Goal: Task Accomplishment & Management: Use online tool/utility

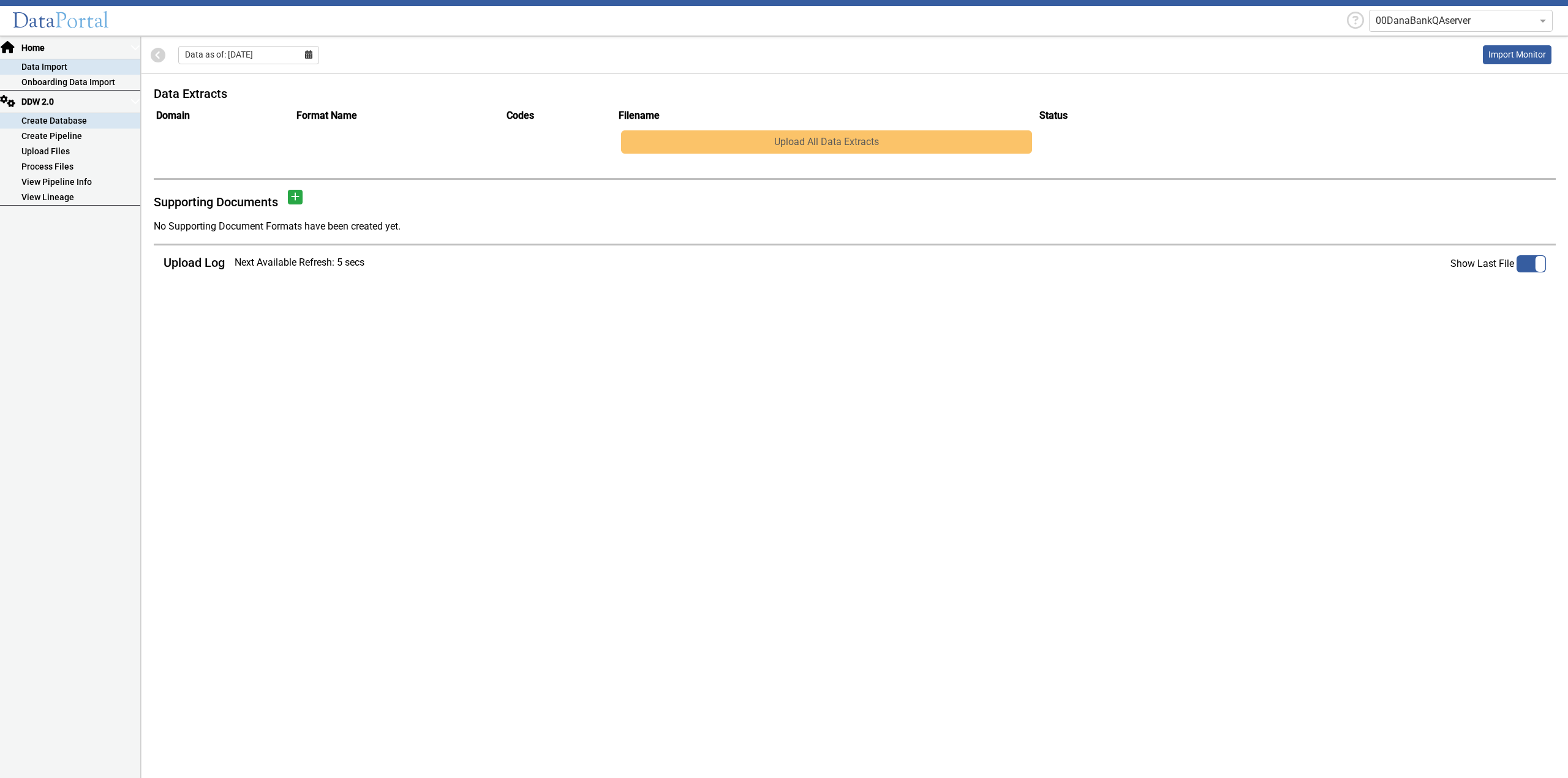
click at [62, 117] on link "Create Database" at bounding box center [70, 121] width 140 height 15
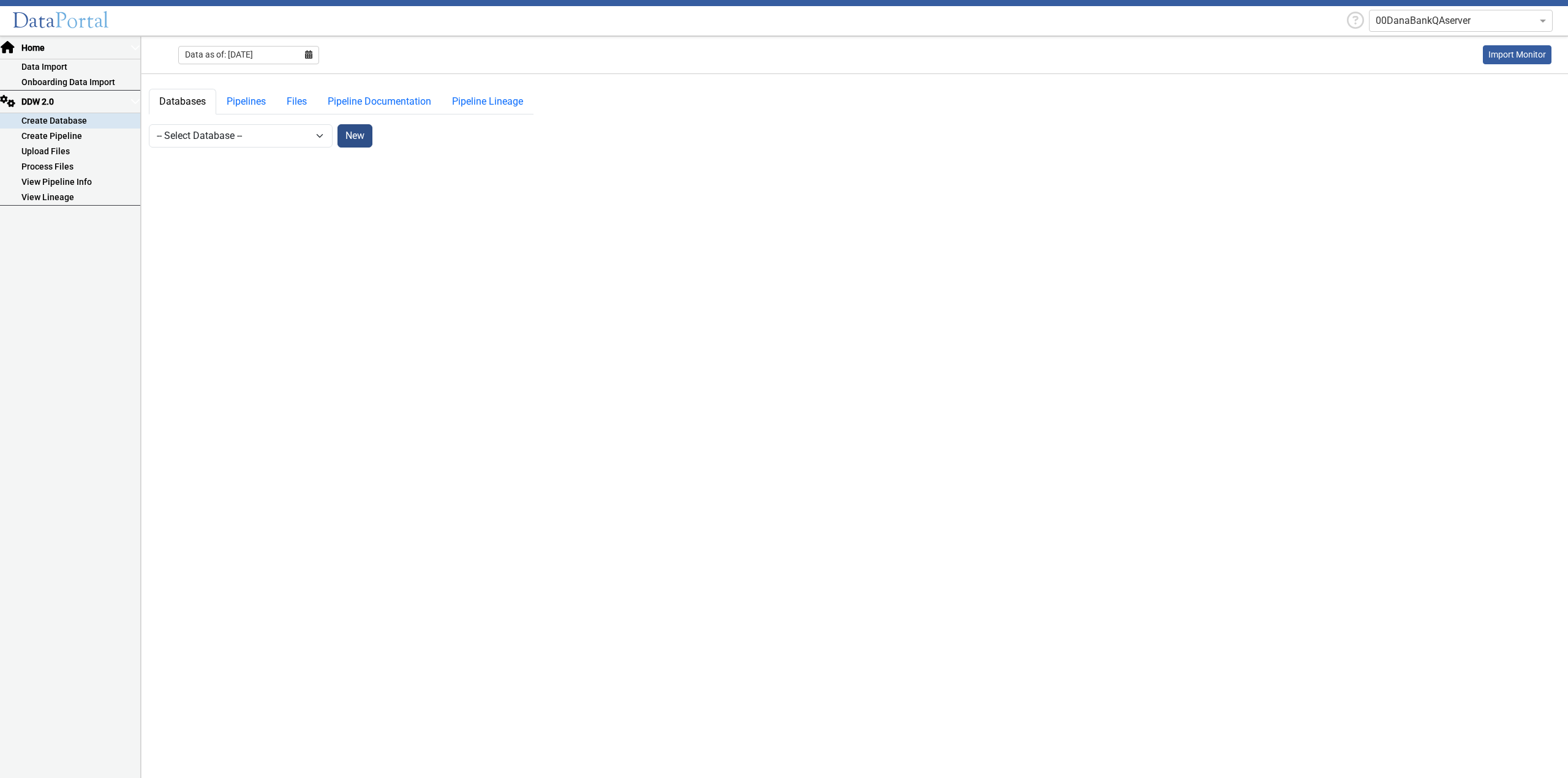
click at [351, 132] on button "New" at bounding box center [354, 135] width 35 height 23
click at [837, 67] on input "DDW2_" at bounding box center [784, 68] width 305 height 23
drag, startPoint x: 820, startPoint y: 27, endPoint x: 826, endPoint y: 61, distance: 34.5
click at [826, 61] on div "Add Database DDW2_ Cancel" at bounding box center [784, 70] width 306 height 107
click at [715, 67] on input "DDW2_" at bounding box center [784, 68] width 305 height 23
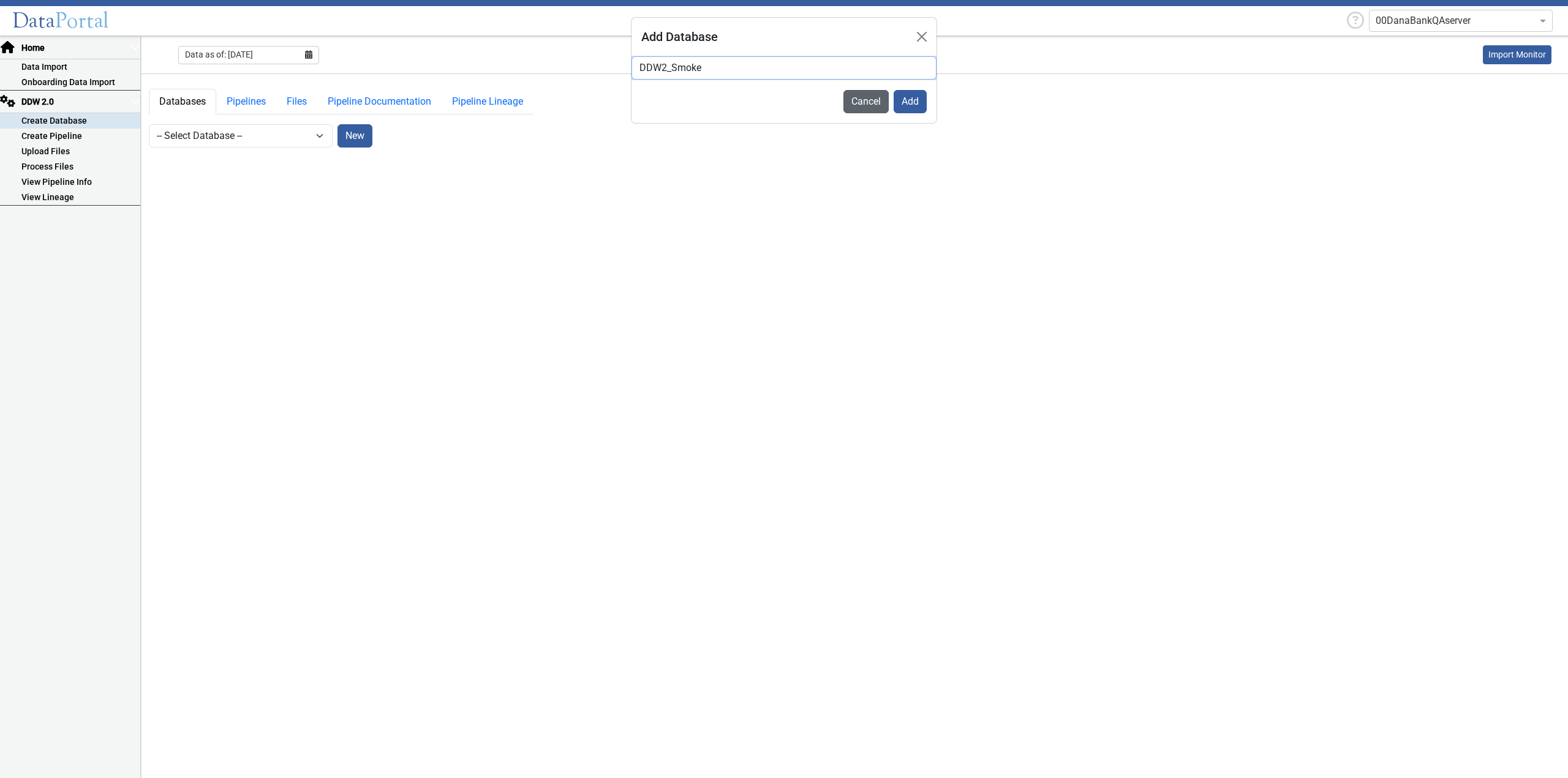
type input "DDW2_Smoke"
click at [868, 100] on button "Cancel" at bounding box center [866, 101] width 45 height 23
click at [250, 104] on link "Pipelines" at bounding box center [246, 102] width 60 height 26
click at [297, 95] on link "Files" at bounding box center [297, 102] width 41 height 26
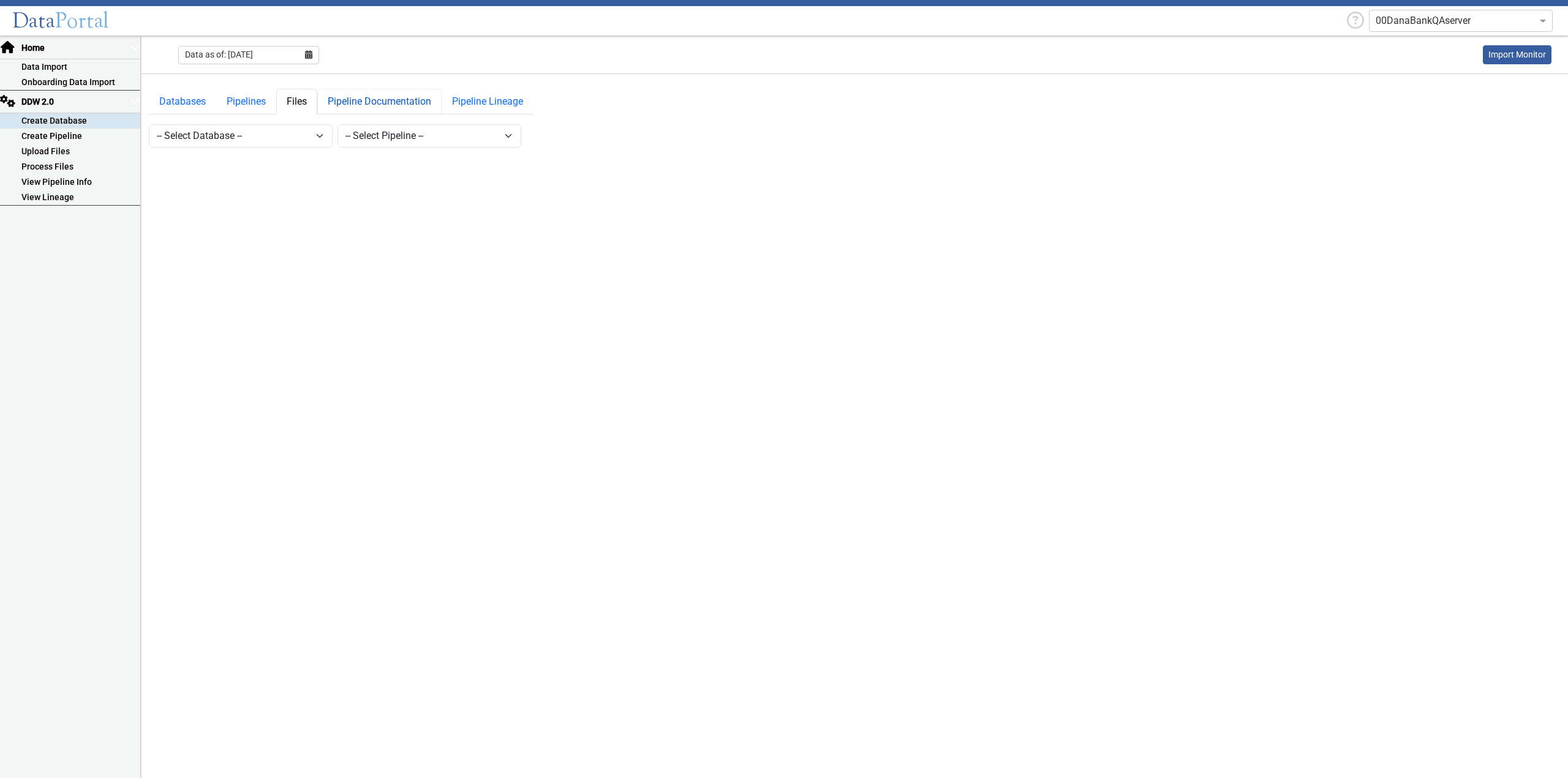
click at [373, 96] on link "Pipeline Documentation" at bounding box center [379, 102] width 124 height 26
click at [494, 101] on link "Pipeline Lineage" at bounding box center [487, 102] width 92 height 26
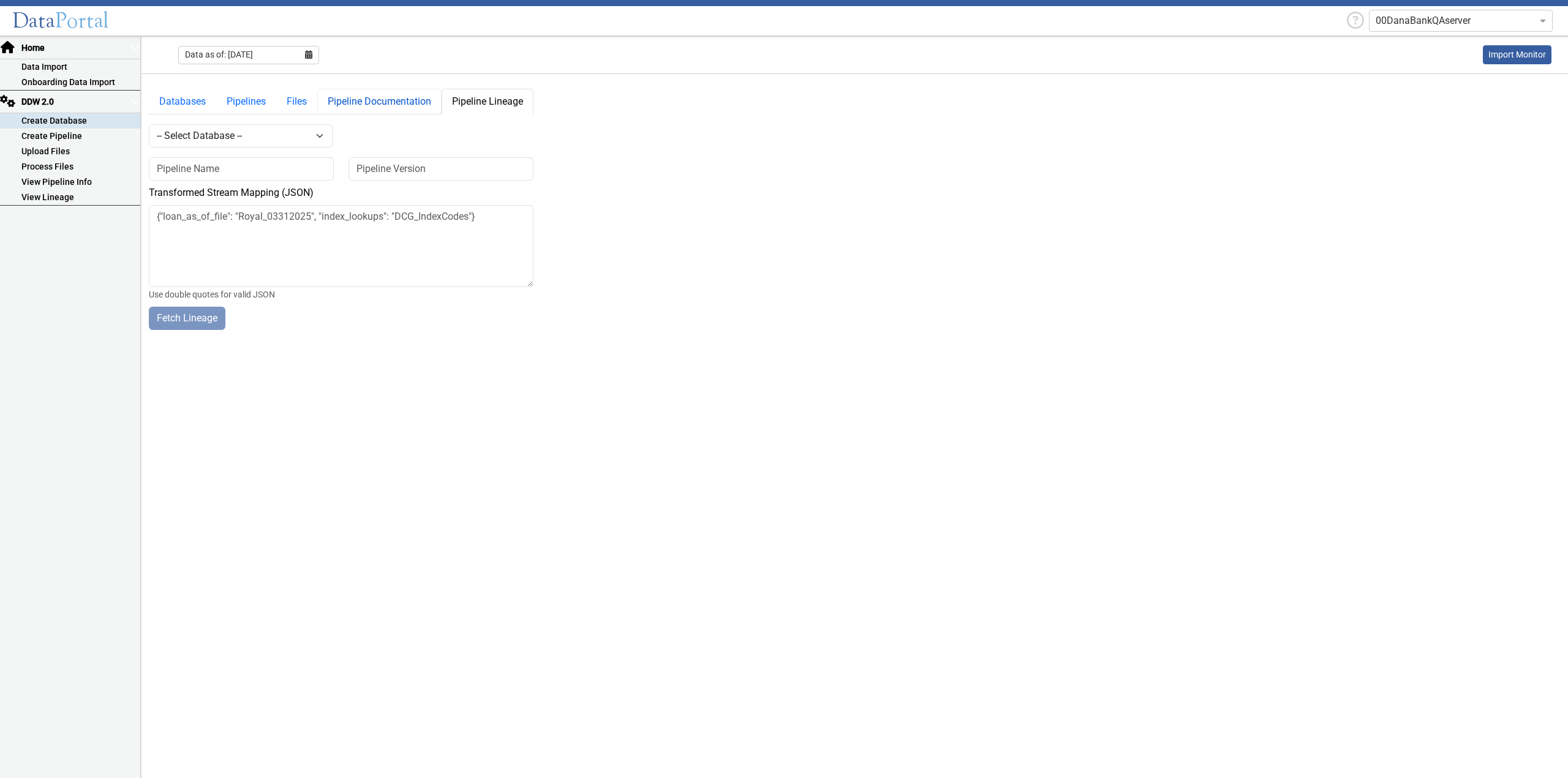
click at [372, 100] on link "Pipeline Documentation" at bounding box center [379, 102] width 124 height 26
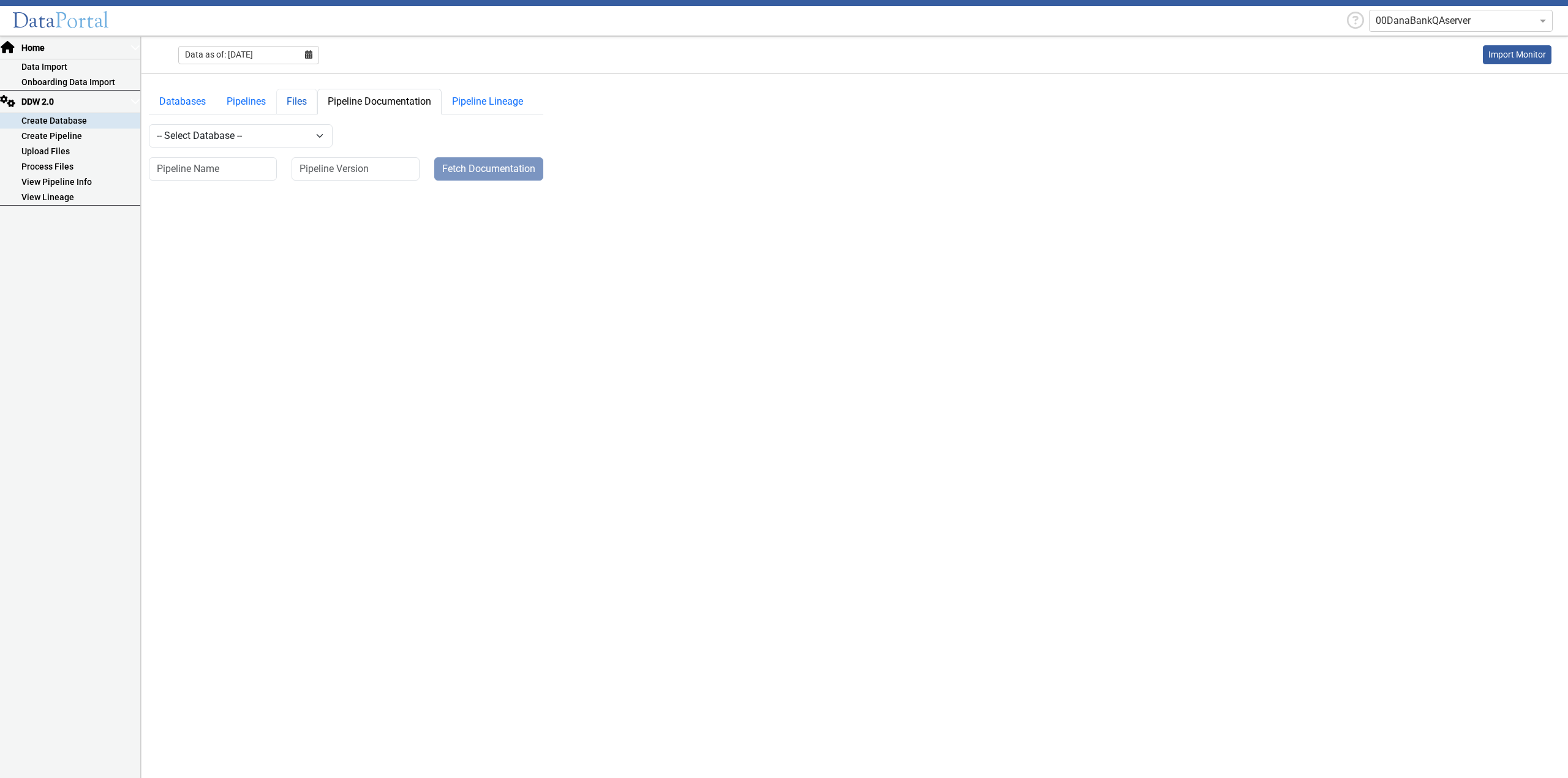
click at [310, 104] on link "Files" at bounding box center [297, 102] width 41 height 26
click at [255, 109] on link "Pipelines" at bounding box center [246, 102] width 60 height 26
click at [202, 100] on link "Databases" at bounding box center [182, 102] width 68 height 26
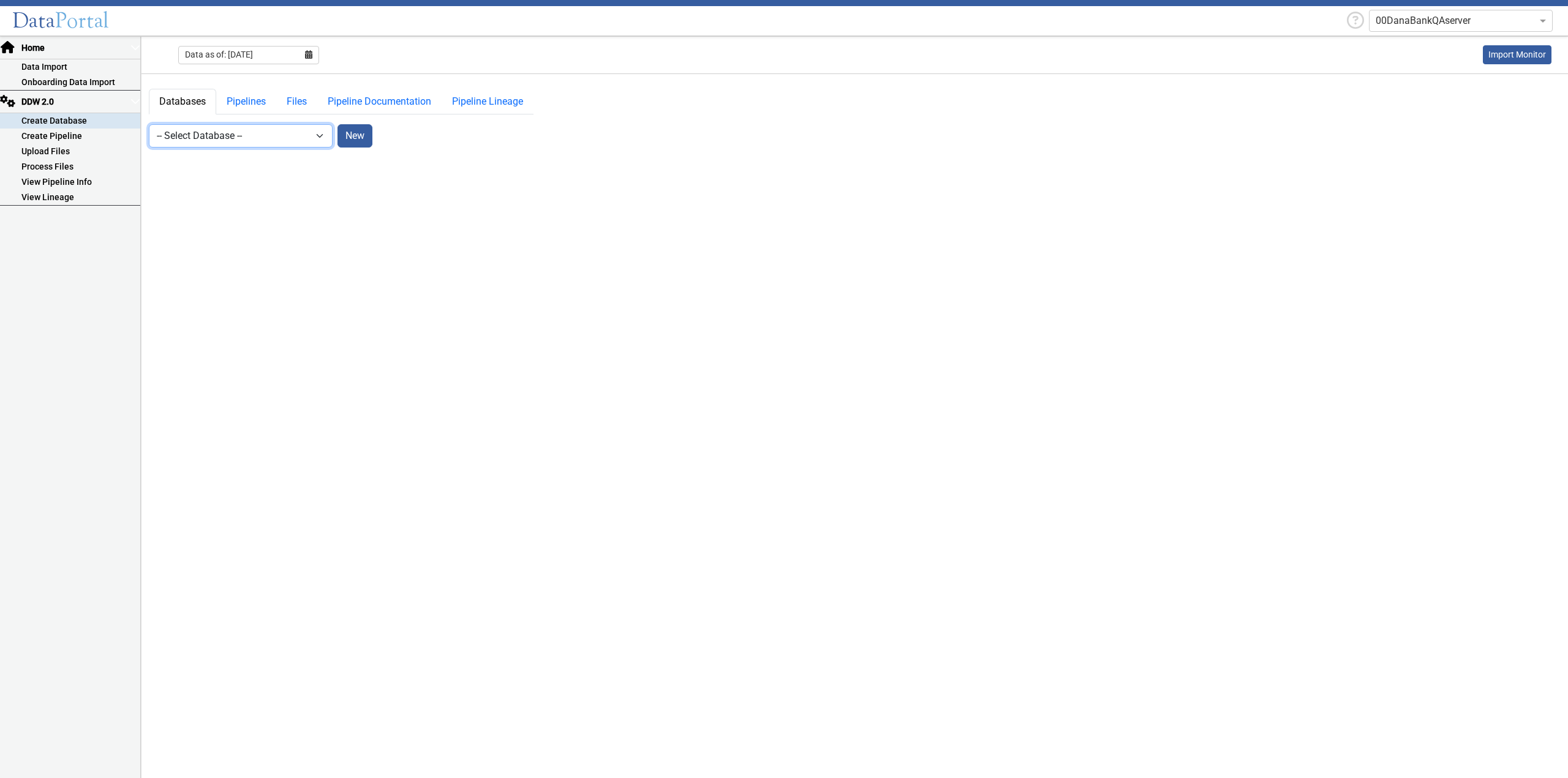
click at [310, 131] on select "-- Select Database -- DDW2_DENIS2_API_DEV DDW2_DENIS3_API_DEV DDW2_DENIS4_API_D…" at bounding box center [240, 135] width 184 height 23
select select "7: Object"
click at [241, 101] on link "Pipelines" at bounding box center [246, 102] width 60 height 26
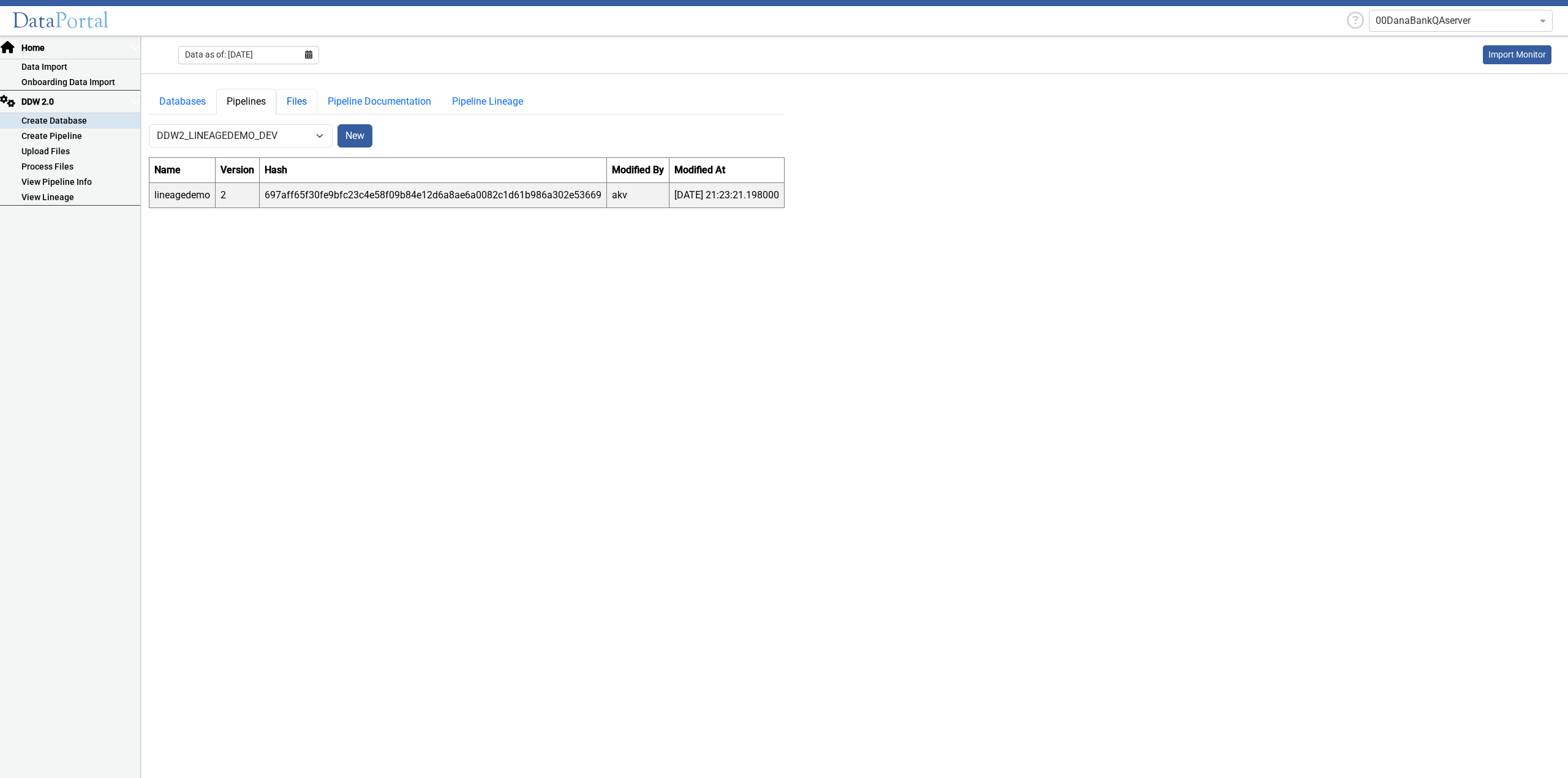
click at [295, 102] on link "Files" at bounding box center [297, 102] width 41 height 26
click at [459, 132] on select "-- Select Pipeline -- lineagedemo" at bounding box center [429, 135] width 184 height 23
select select "1: Object"
click at [337, 124] on select "-- Select Pipeline -- lineagedemo" at bounding box center [429, 135] width 184 height 23
click at [547, 133] on button "New" at bounding box center [543, 135] width 35 height 23
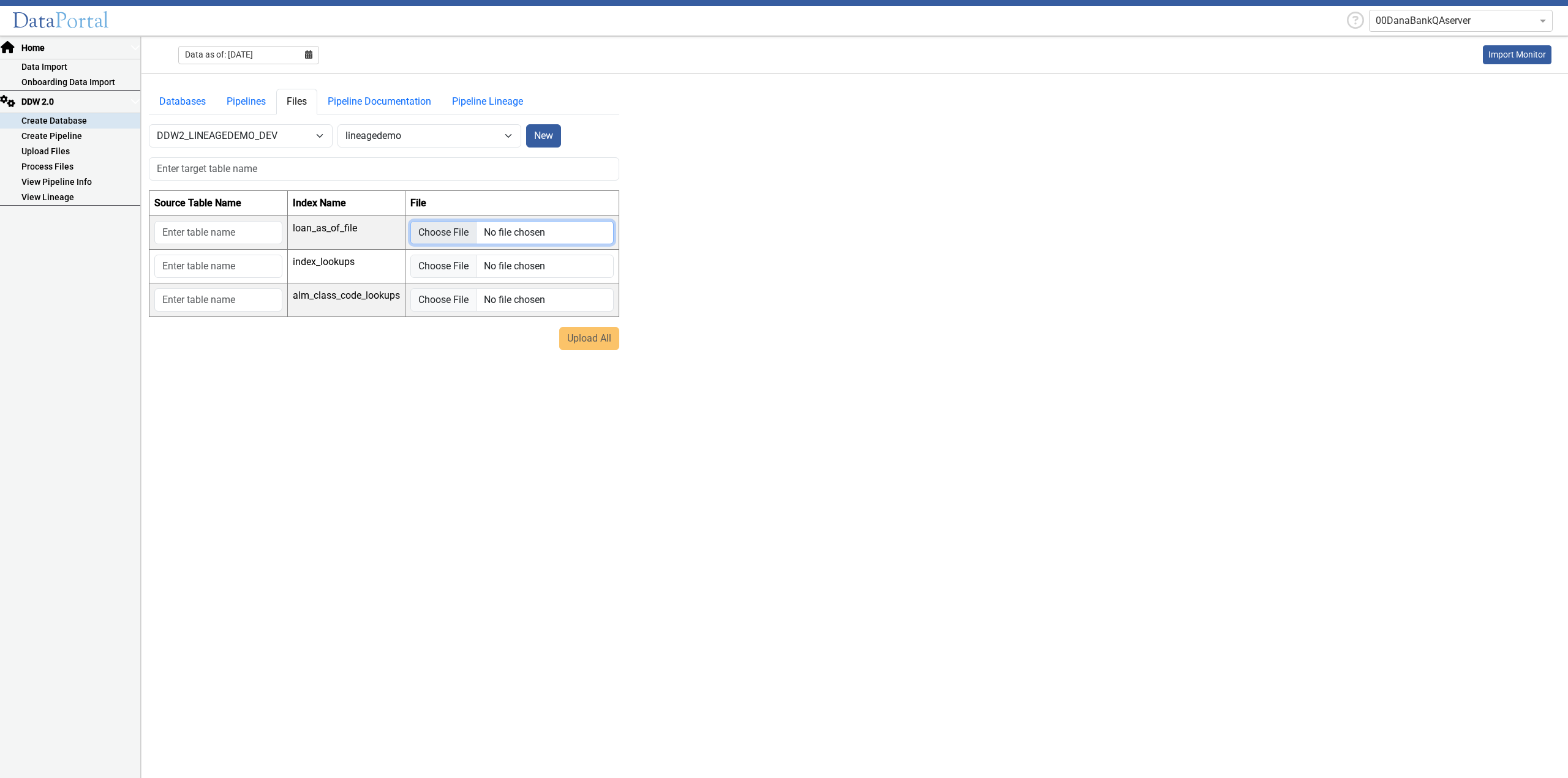
click at [447, 233] on input "file" at bounding box center [512, 232] width 204 height 23
click at [351, 97] on link "Pipeline Documentation" at bounding box center [379, 102] width 124 height 26
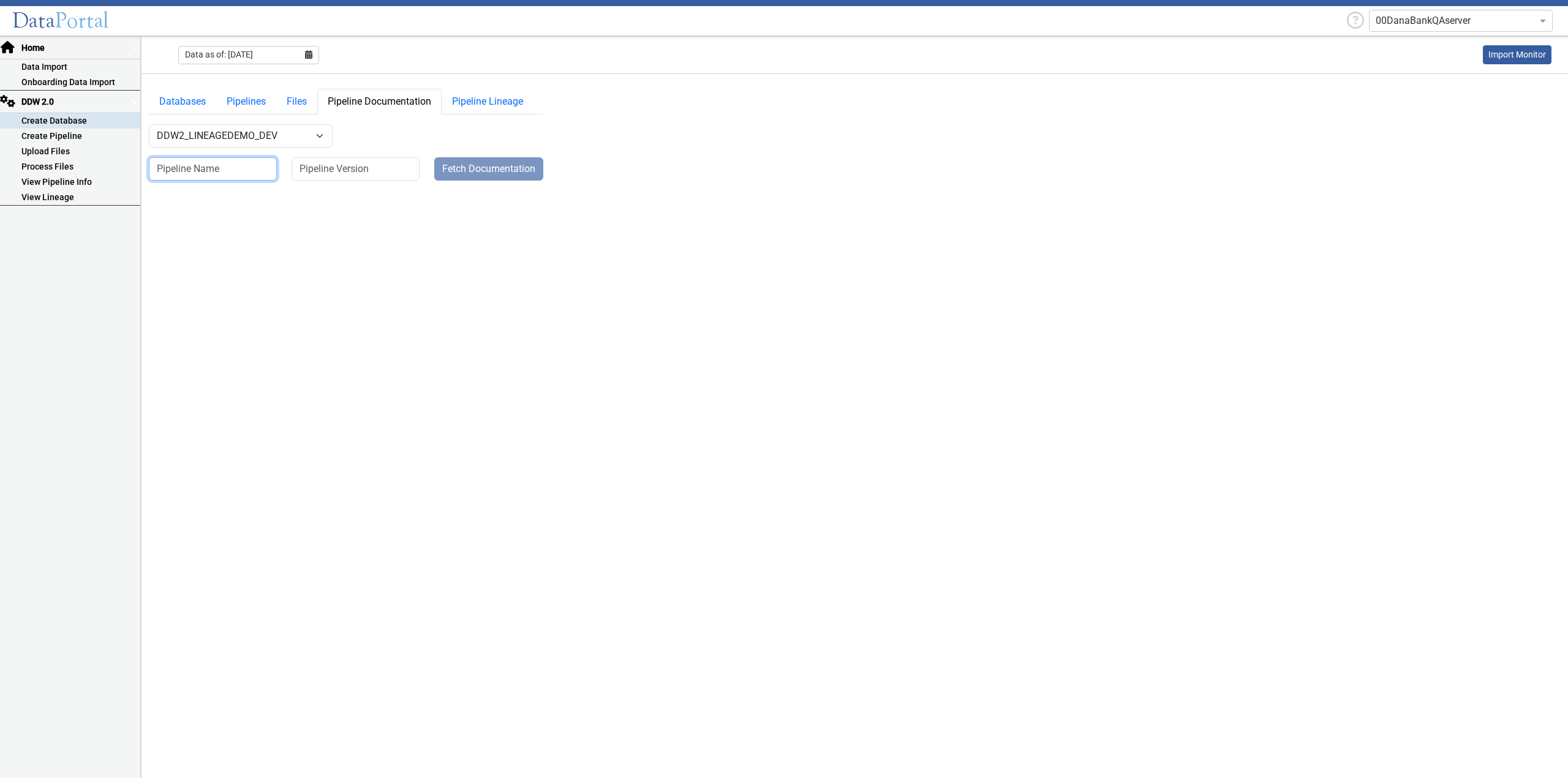
click at [236, 159] on input at bounding box center [213, 168] width 128 height 23
type input "lineagedemo"
click at [378, 162] on input at bounding box center [356, 168] width 128 height 23
type input "2"
click at [473, 161] on button "Fetch Documentation" at bounding box center [488, 168] width 109 height 23
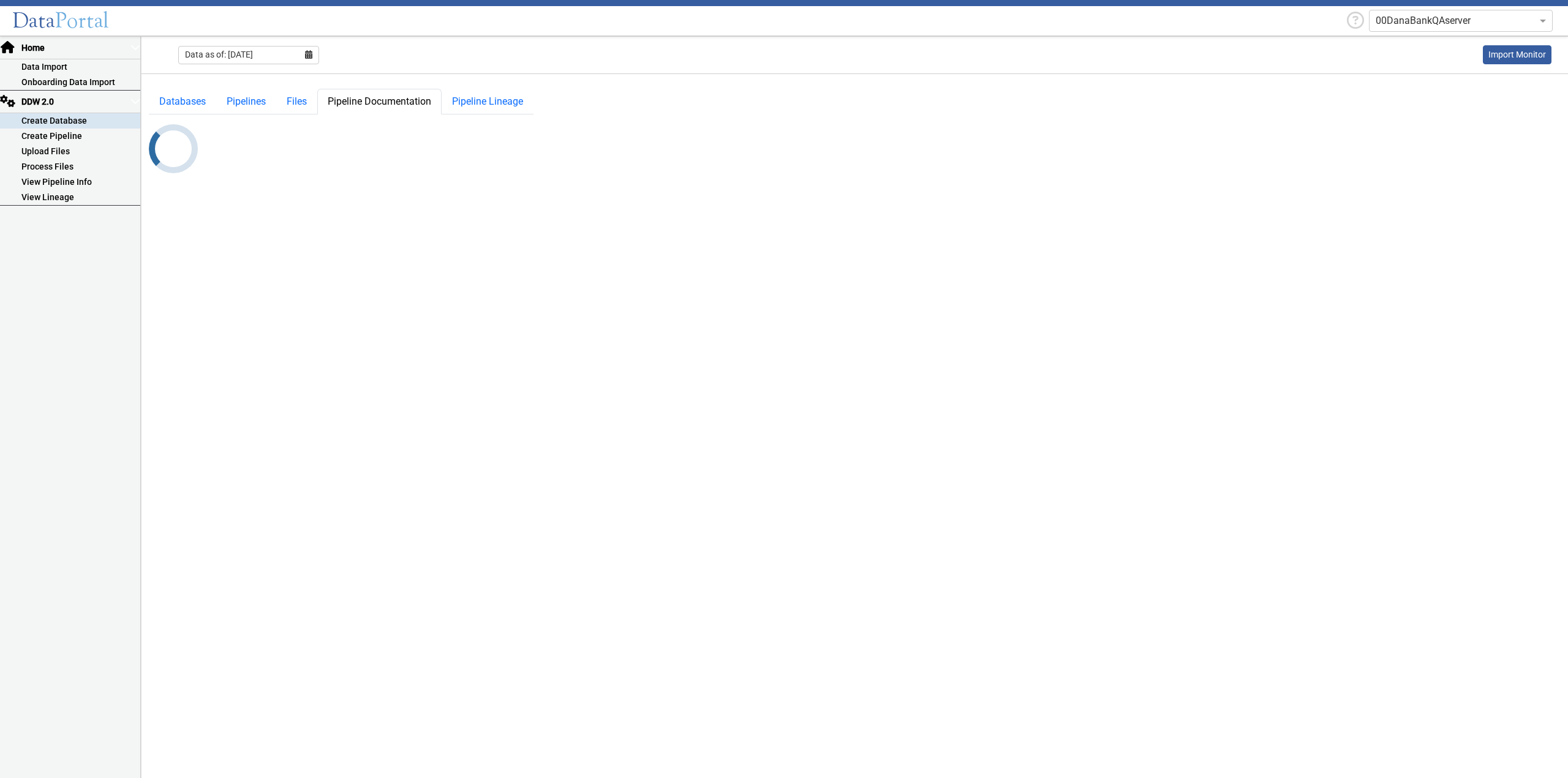
select select "7: Object"
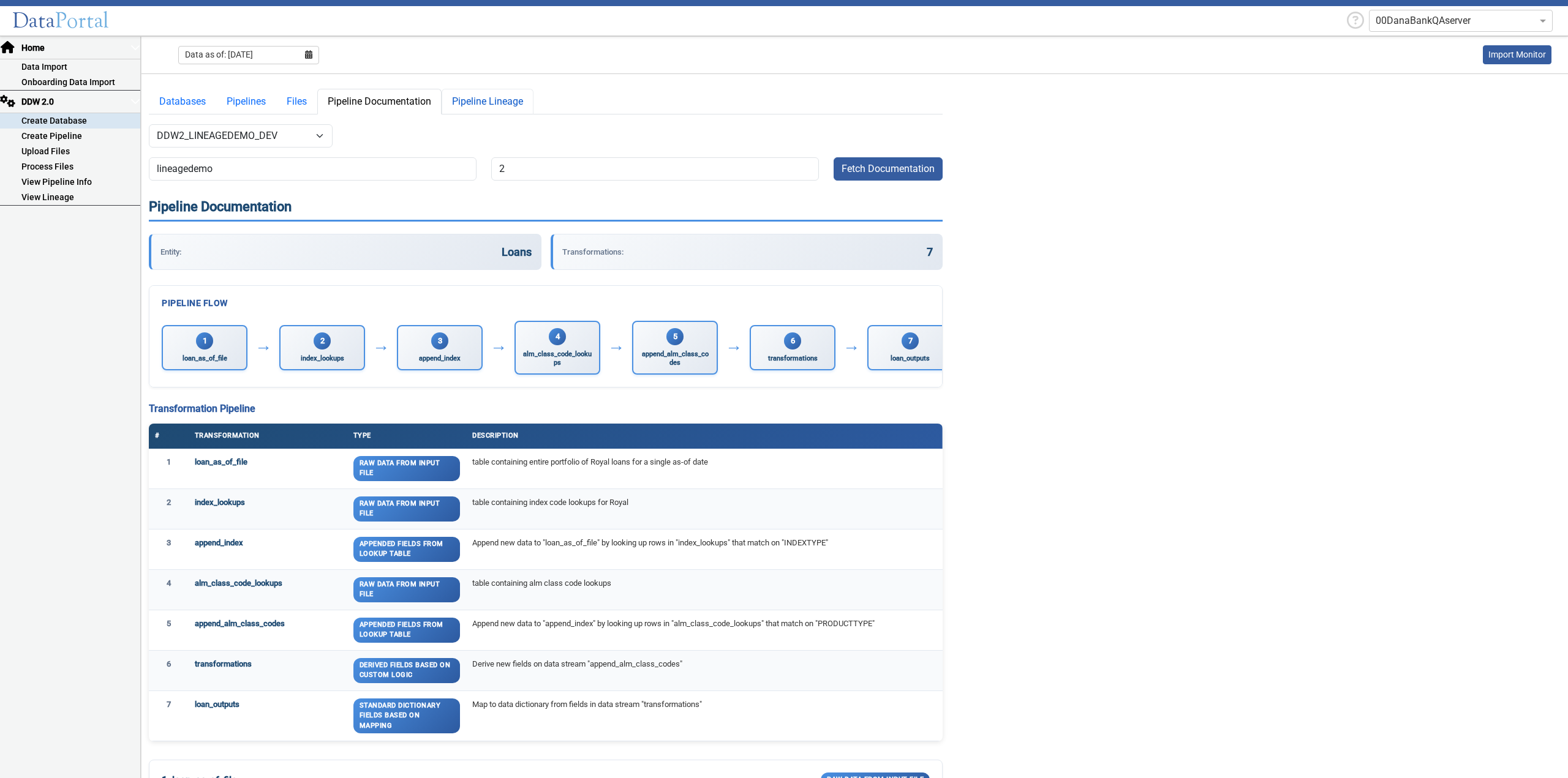
click at [494, 100] on link "Pipeline Lineage" at bounding box center [487, 102] width 92 height 26
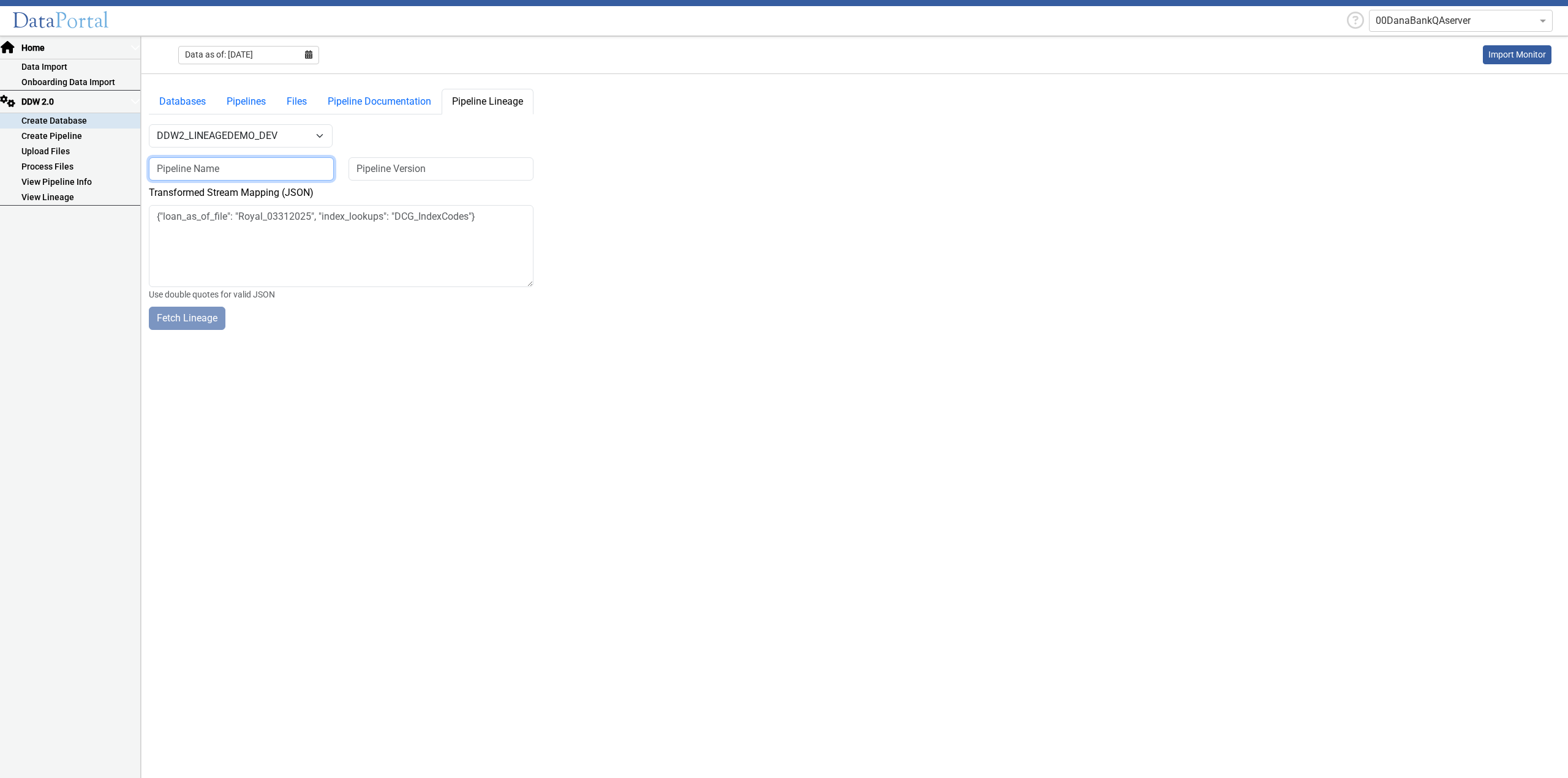
click at [276, 164] on input at bounding box center [241, 168] width 185 height 23
click at [256, 171] on input at bounding box center [241, 168] width 185 height 23
type input "l"
click at [409, 95] on link "Pipeline Documentation" at bounding box center [379, 102] width 124 height 26
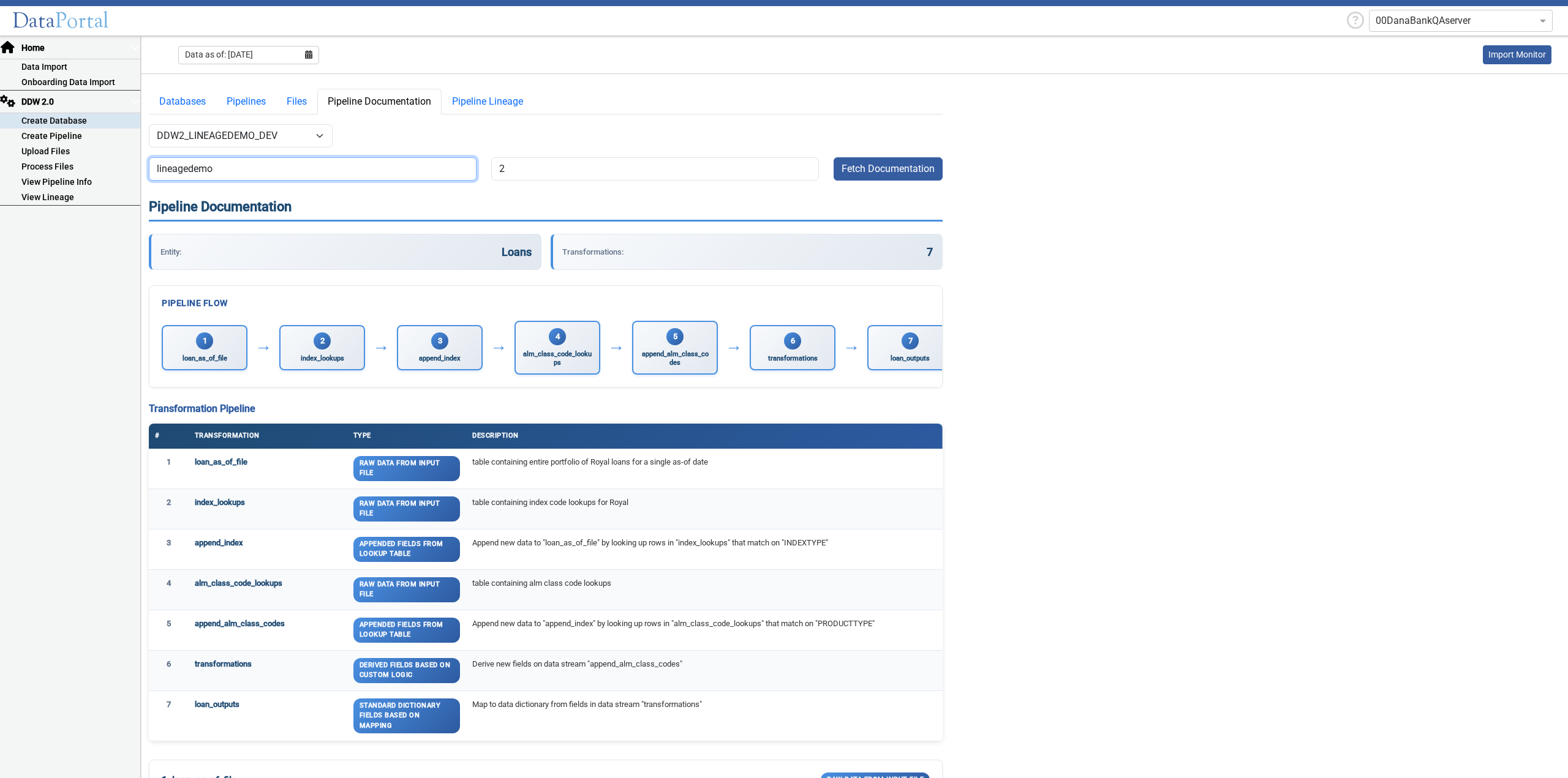
click at [212, 161] on input "lineagedemo" at bounding box center [312, 168] width 328 height 23
click at [502, 97] on link "Pipeline Lineage" at bounding box center [487, 102] width 92 height 26
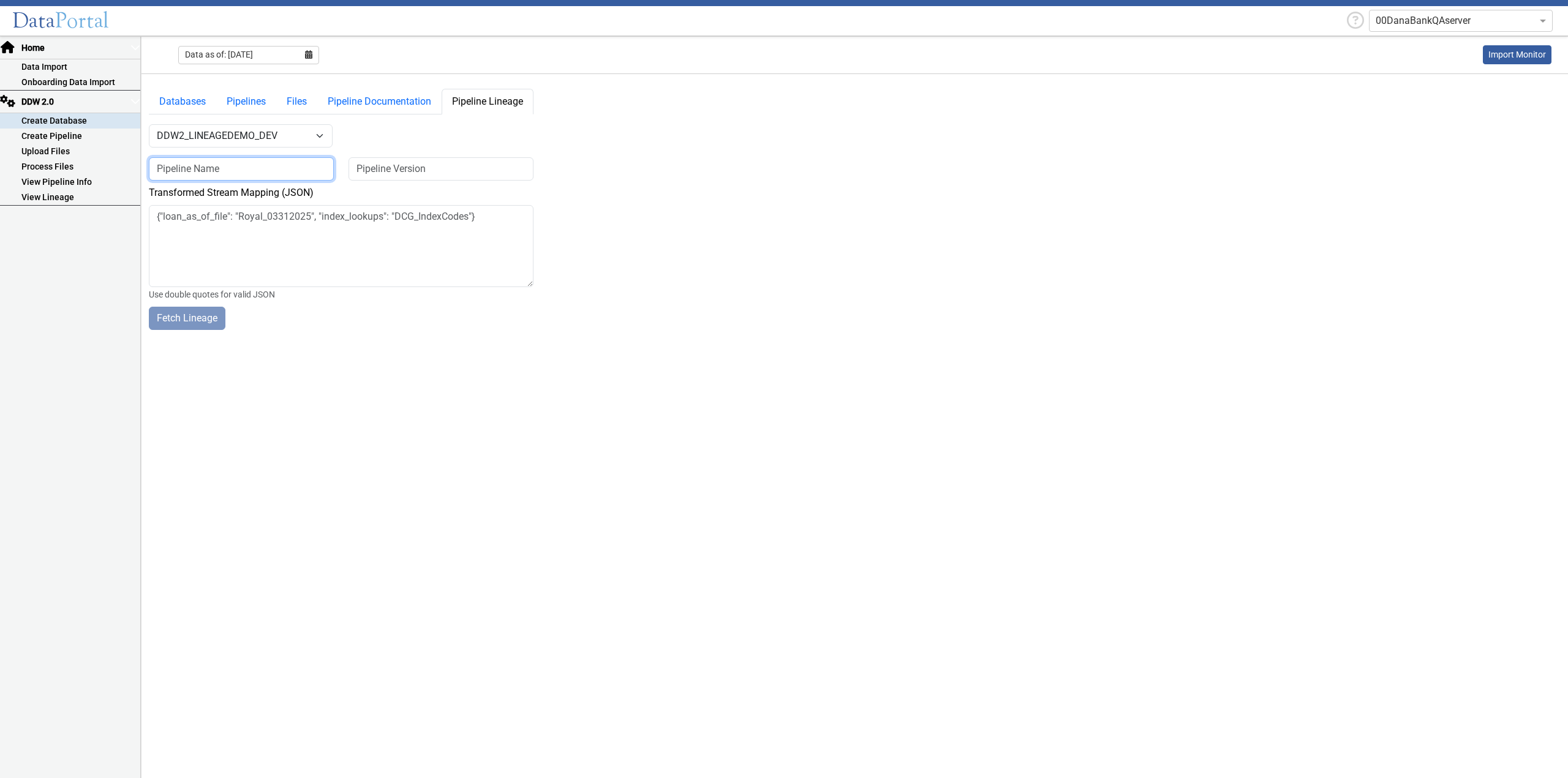
click at [221, 165] on input at bounding box center [241, 168] width 185 height 23
paste input "lineagedemo"
type input "lineagedemo"
click at [374, 162] on input at bounding box center [441, 168] width 185 height 23
type input "2"
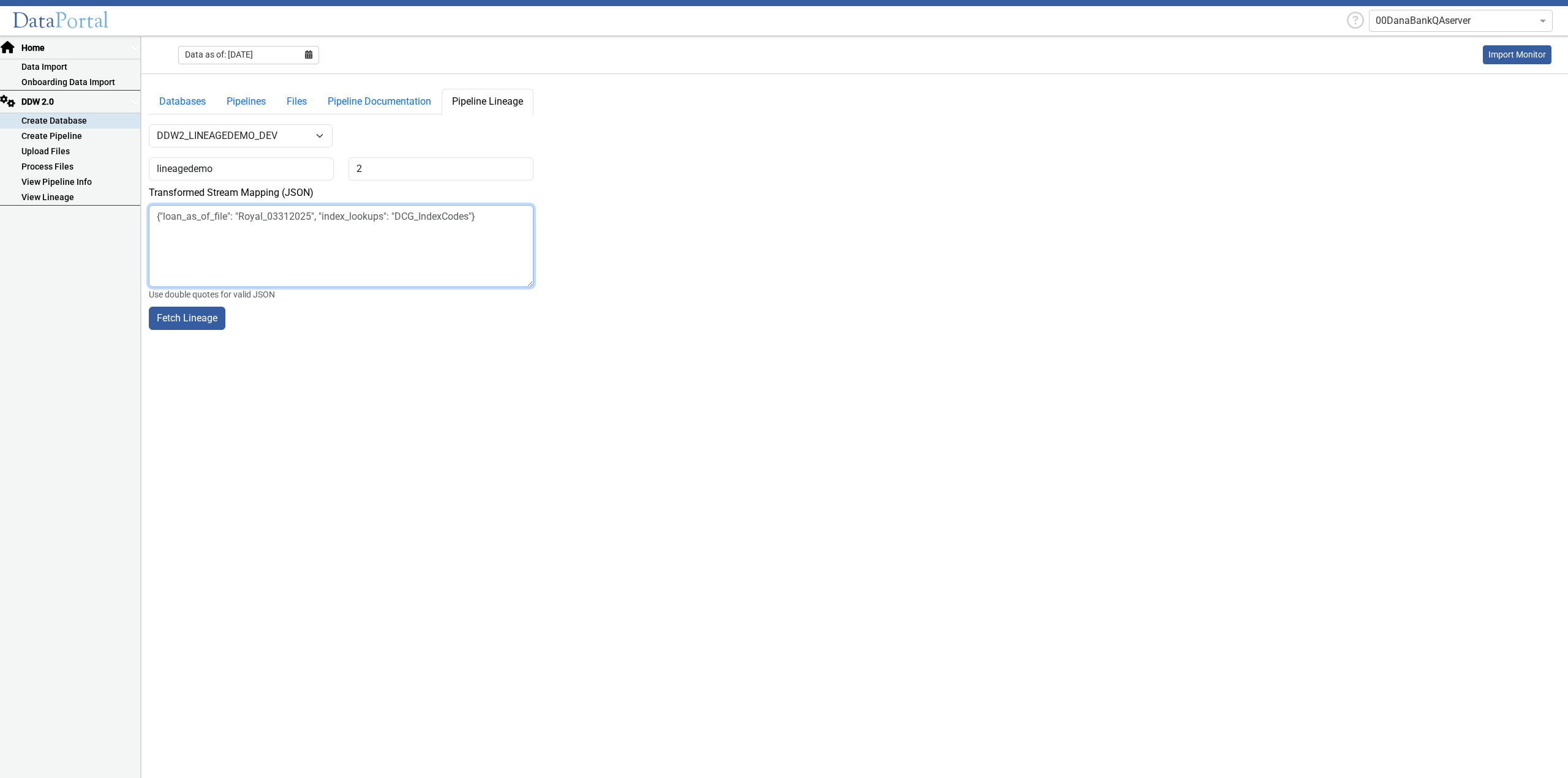
click at [193, 215] on textarea at bounding box center [341, 246] width 385 height 82
paste textarea "{ "transformed_stream_mapping": { "loan_as_of_file": "Royal_03312025_v2", "inde…"
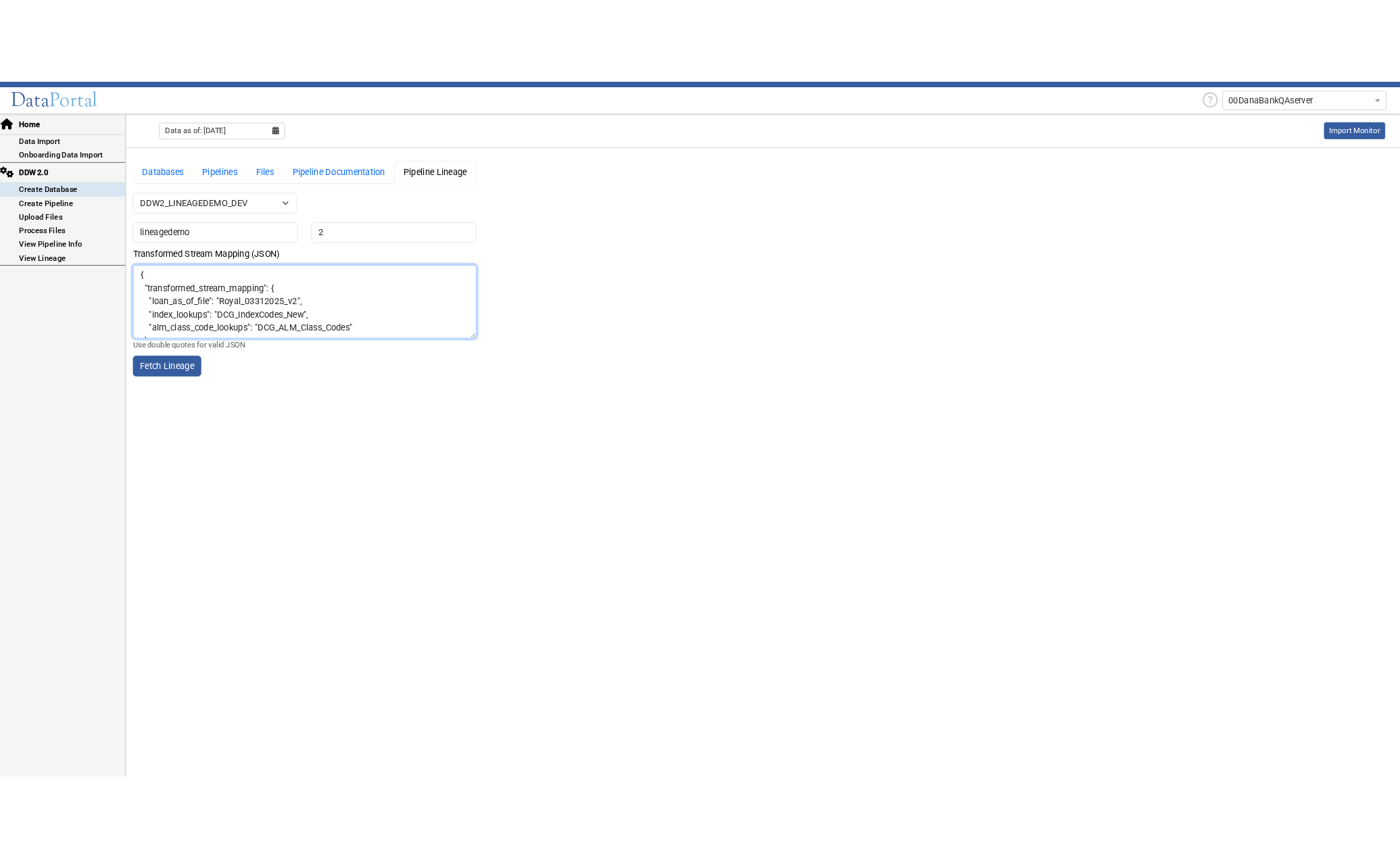
scroll to position [26, 0]
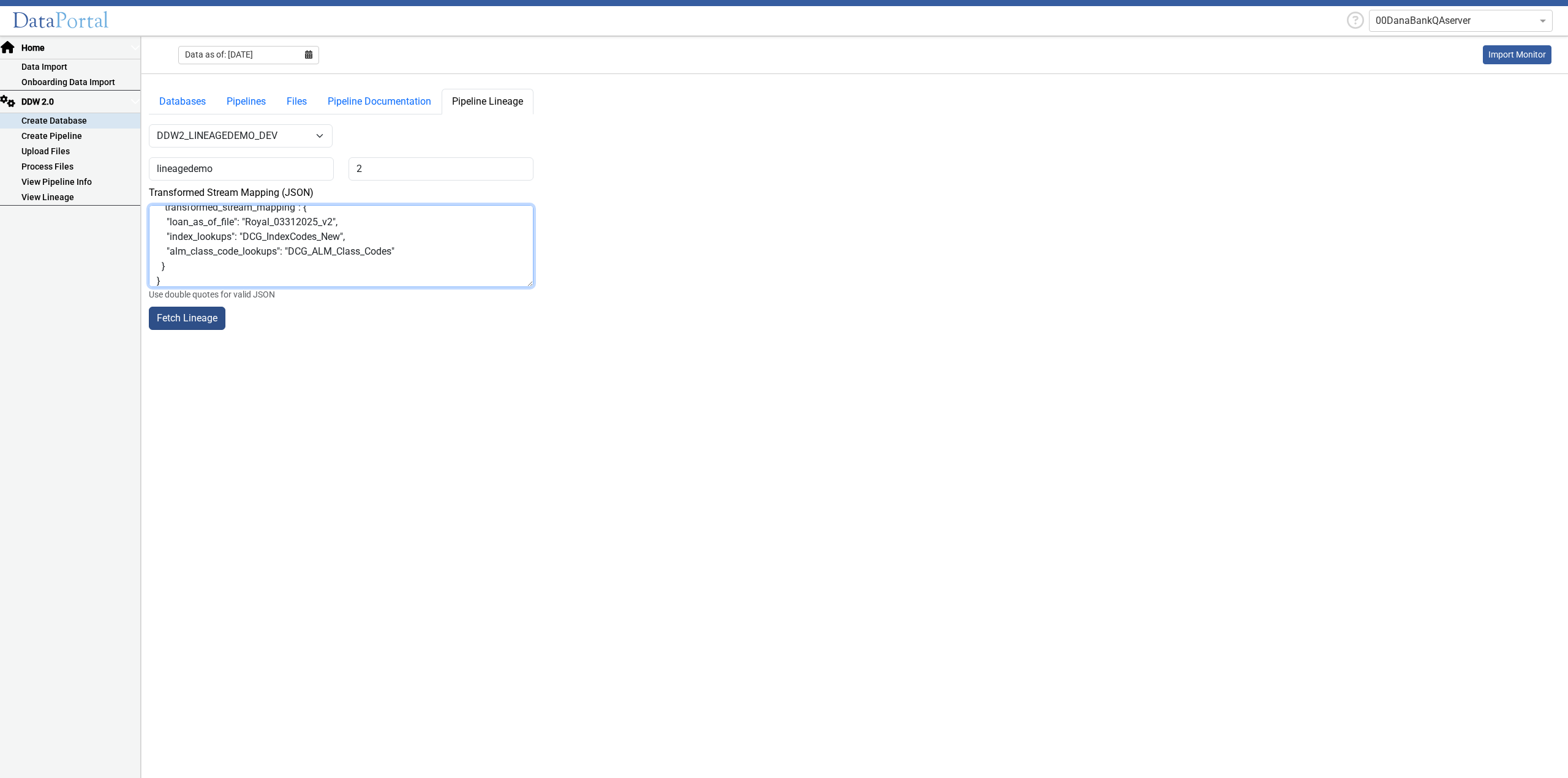
type textarea "{ "transformed_stream_mapping": { "loan_as_of_file": "Royal_03312025_v2", "inde…"
click at [180, 315] on button "Fetch Lineage" at bounding box center [186, 318] width 76 height 23
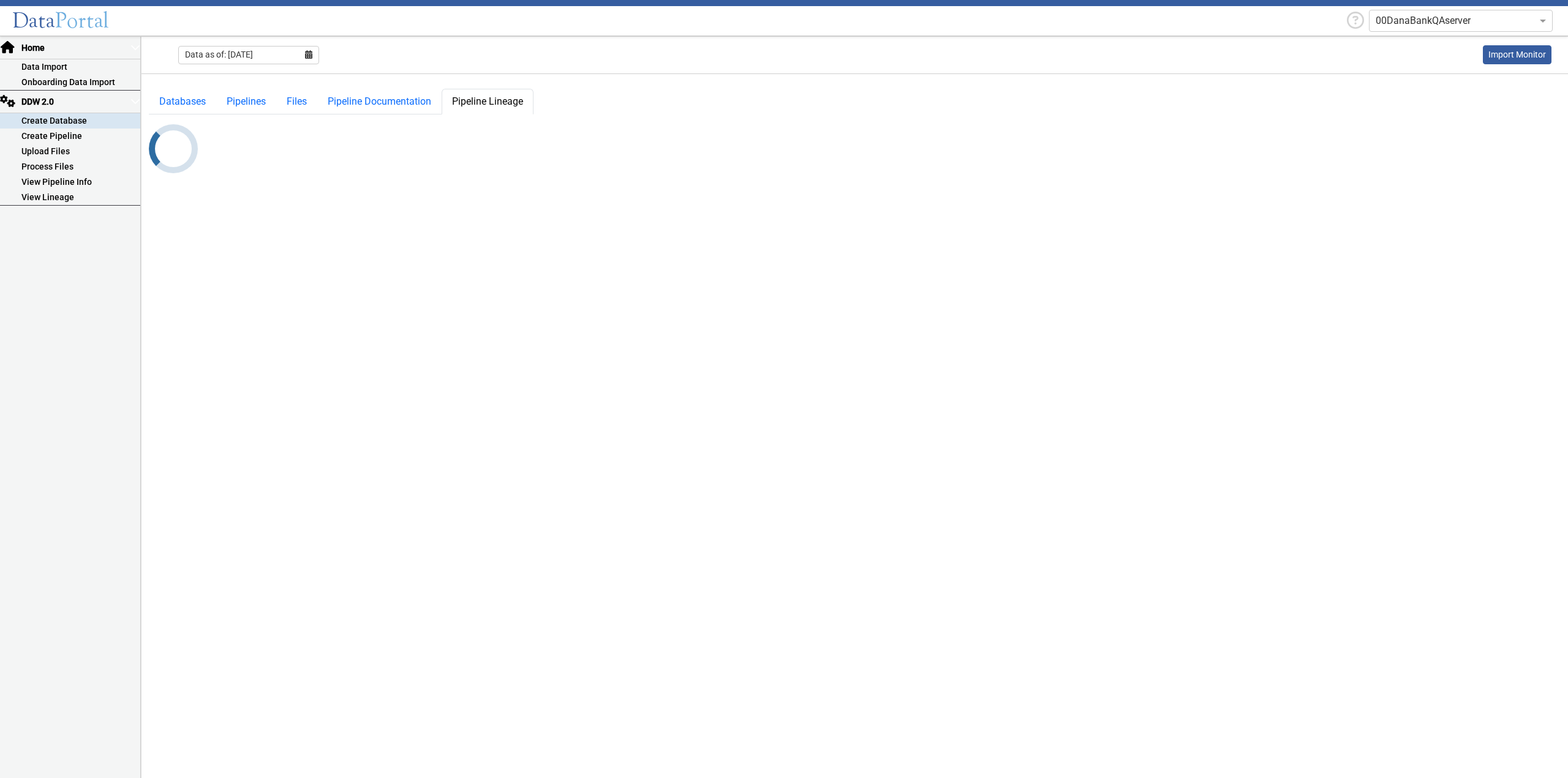
select select "7: Object"
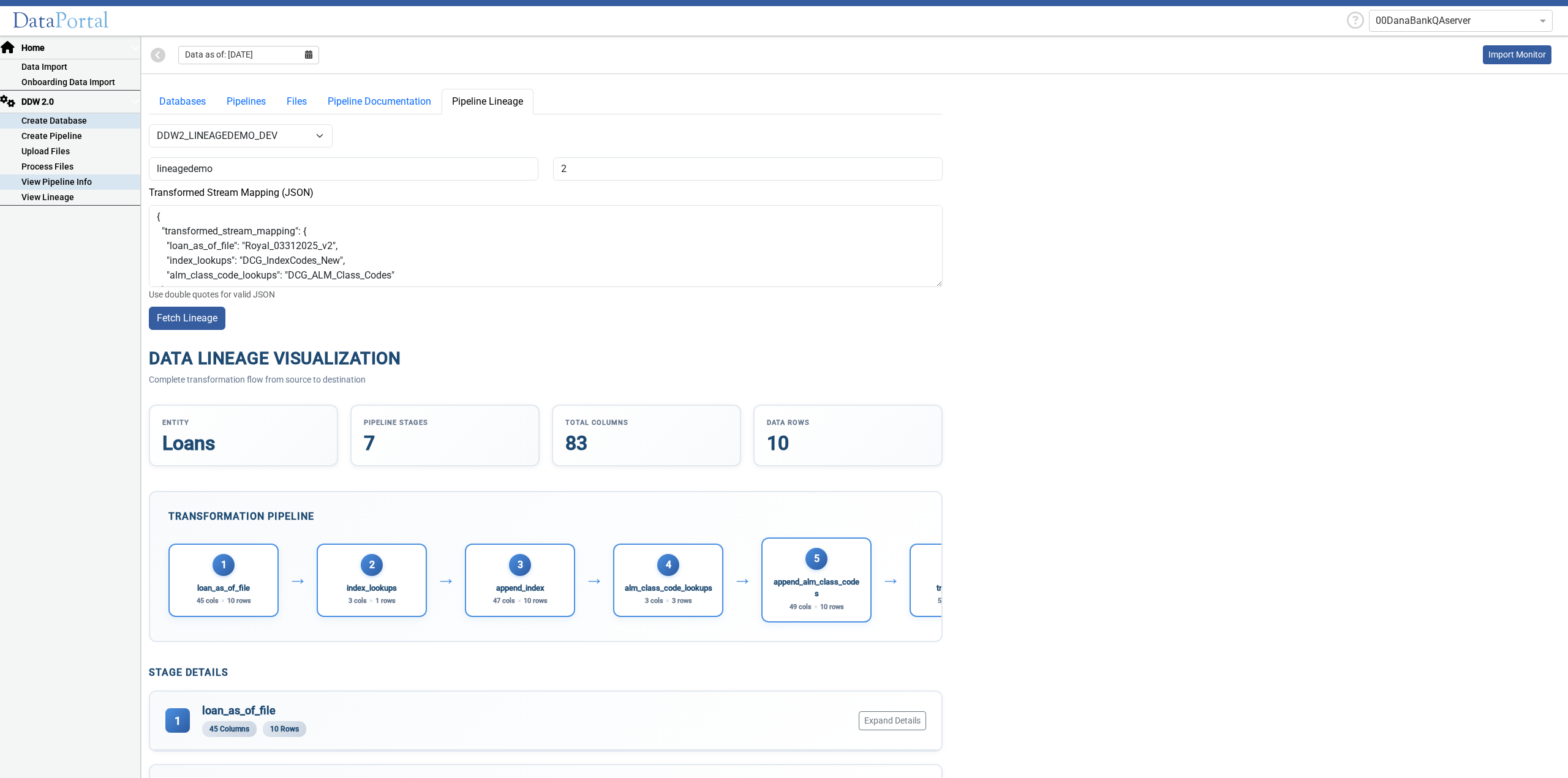
click at [72, 180] on link "View Pipeline Info" at bounding box center [70, 182] width 140 height 15
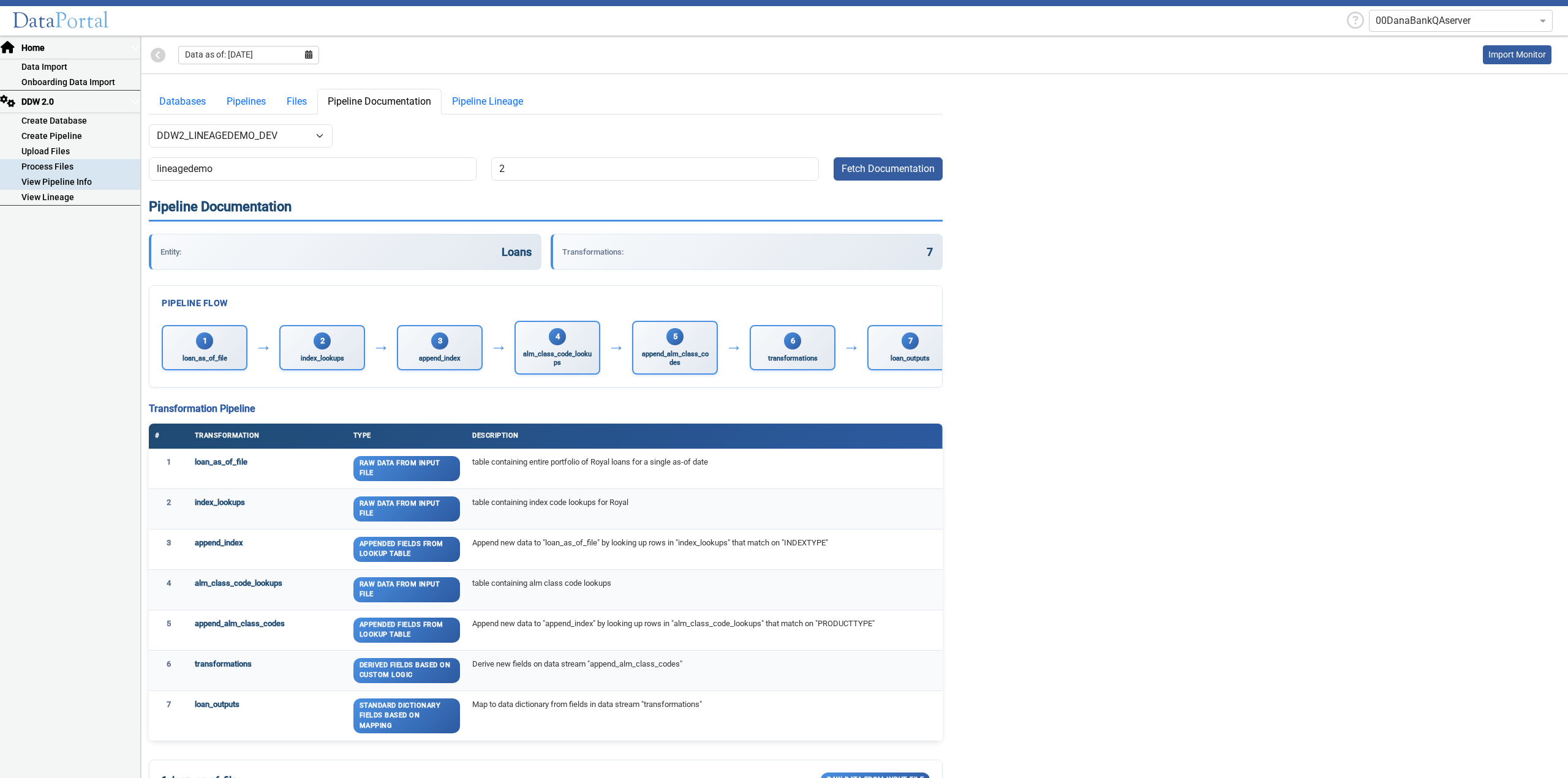
click at [68, 169] on link "Process Files" at bounding box center [70, 167] width 140 height 15
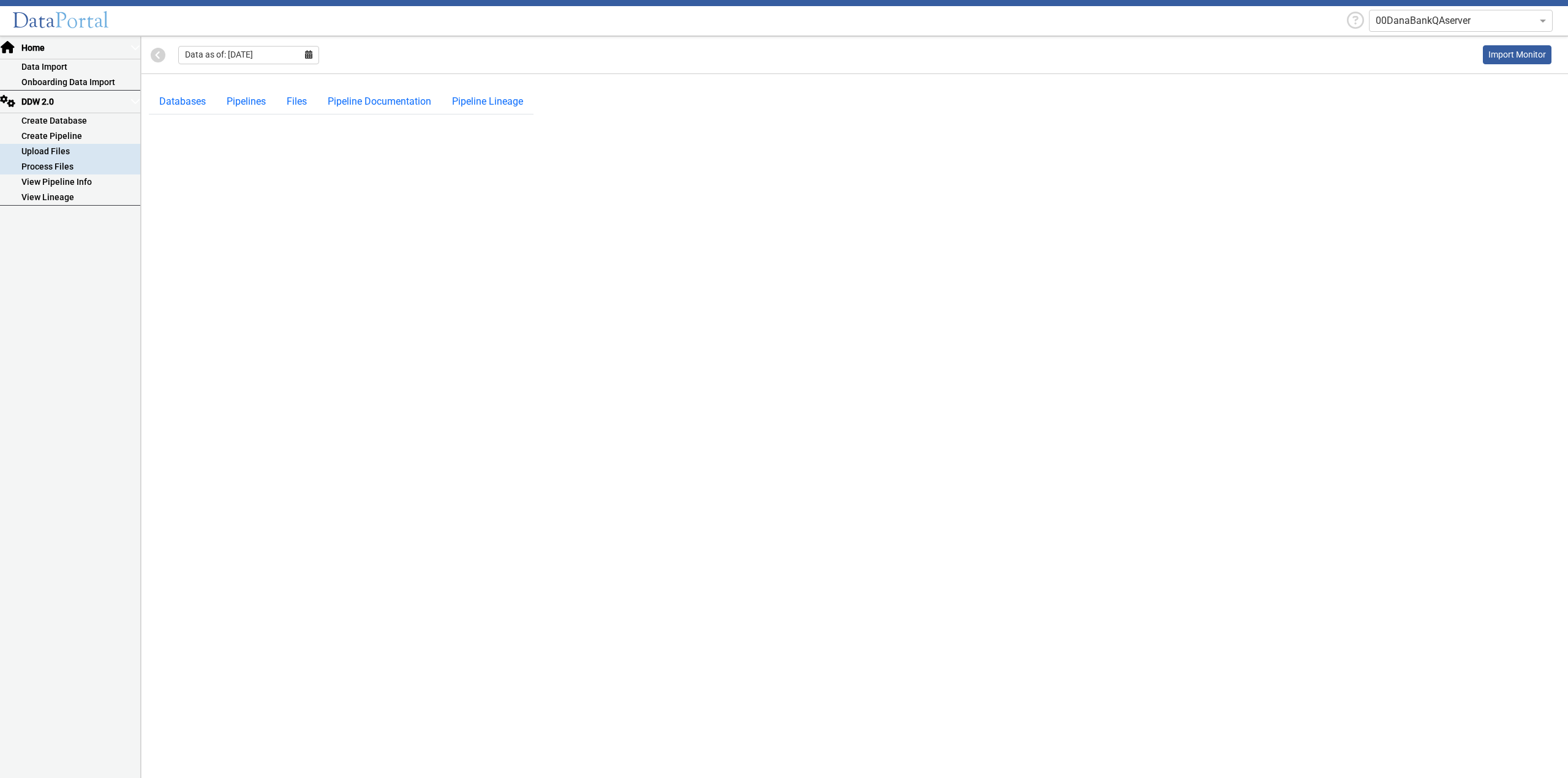
click at [46, 153] on link "Upload Files" at bounding box center [70, 151] width 140 height 15
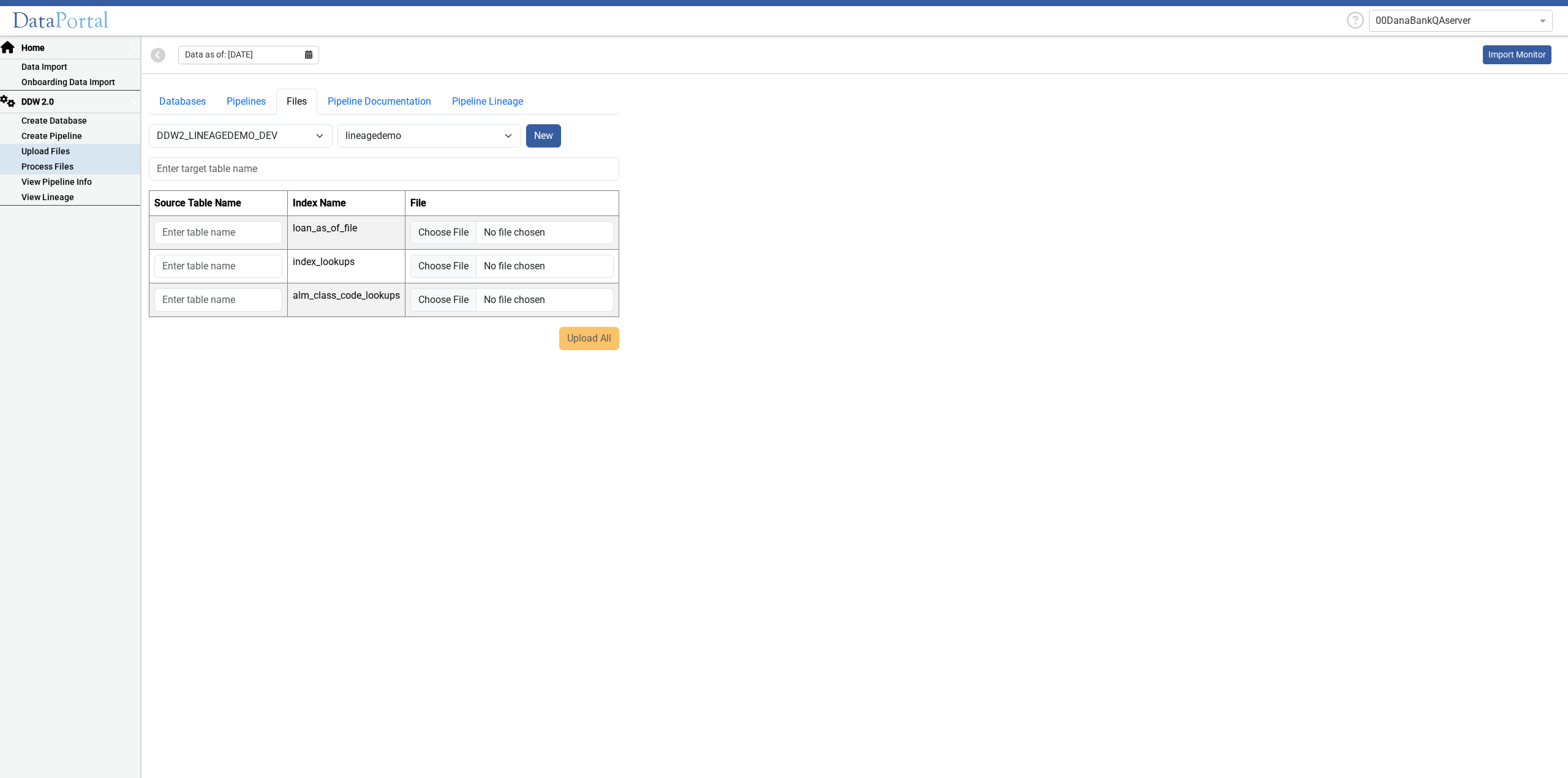
click at [62, 163] on link "Process Files" at bounding box center [70, 167] width 140 height 15
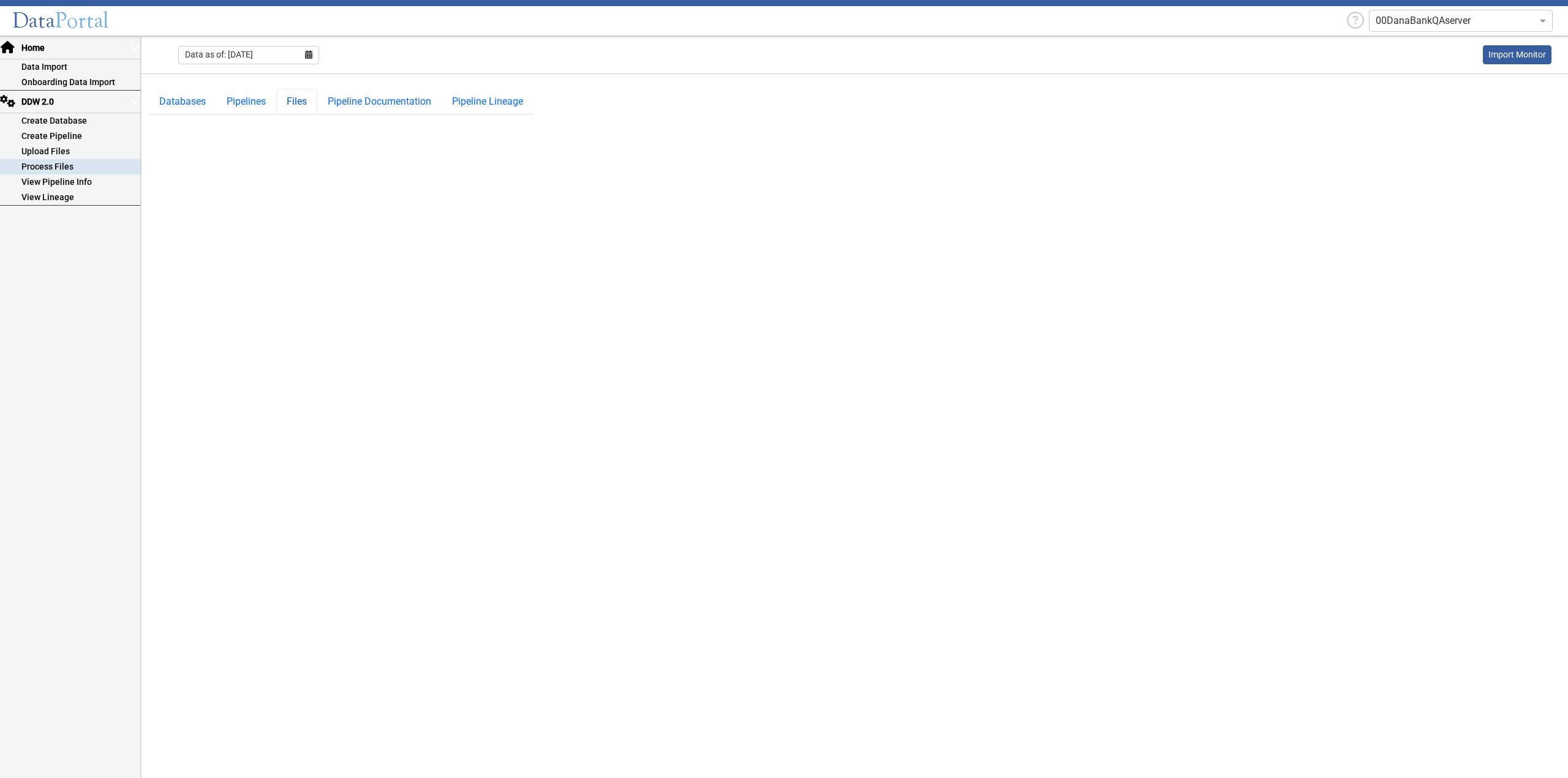
click at [297, 104] on link "Files" at bounding box center [297, 102] width 41 height 26
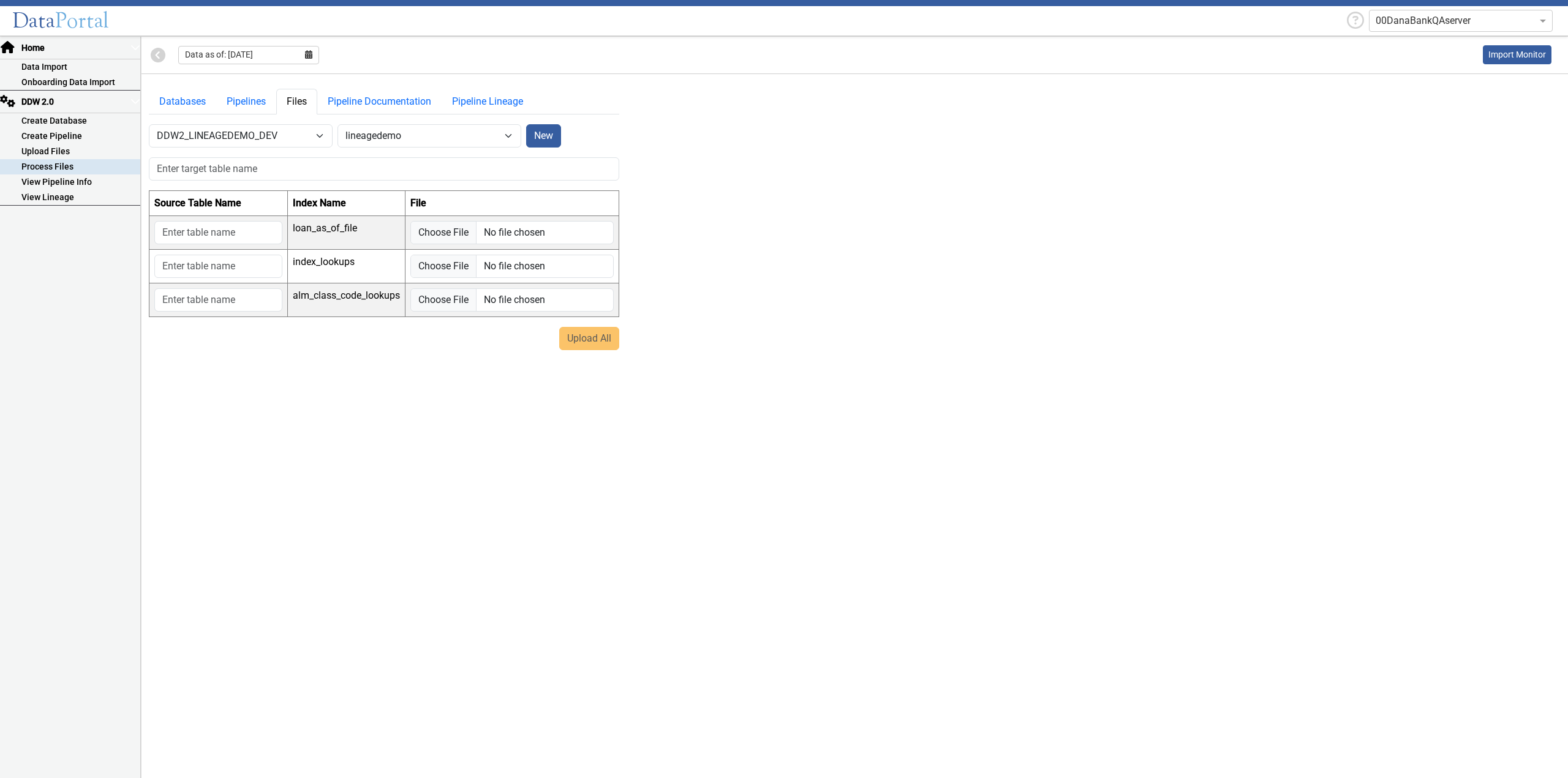
click at [50, 163] on link "Process Files" at bounding box center [70, 167] width 140 height 15
click at [55, 150] on link "Upload Files" at bounding box center [70, 151] width 140 height 15
drag, startPoint x: 50, startPoint y: 164, endPoint x: 87, endPoint y: 148, distance: 40.3
click at [50, 165] on link "Process Files" at bounding box center [70, 167] width 140 height 15
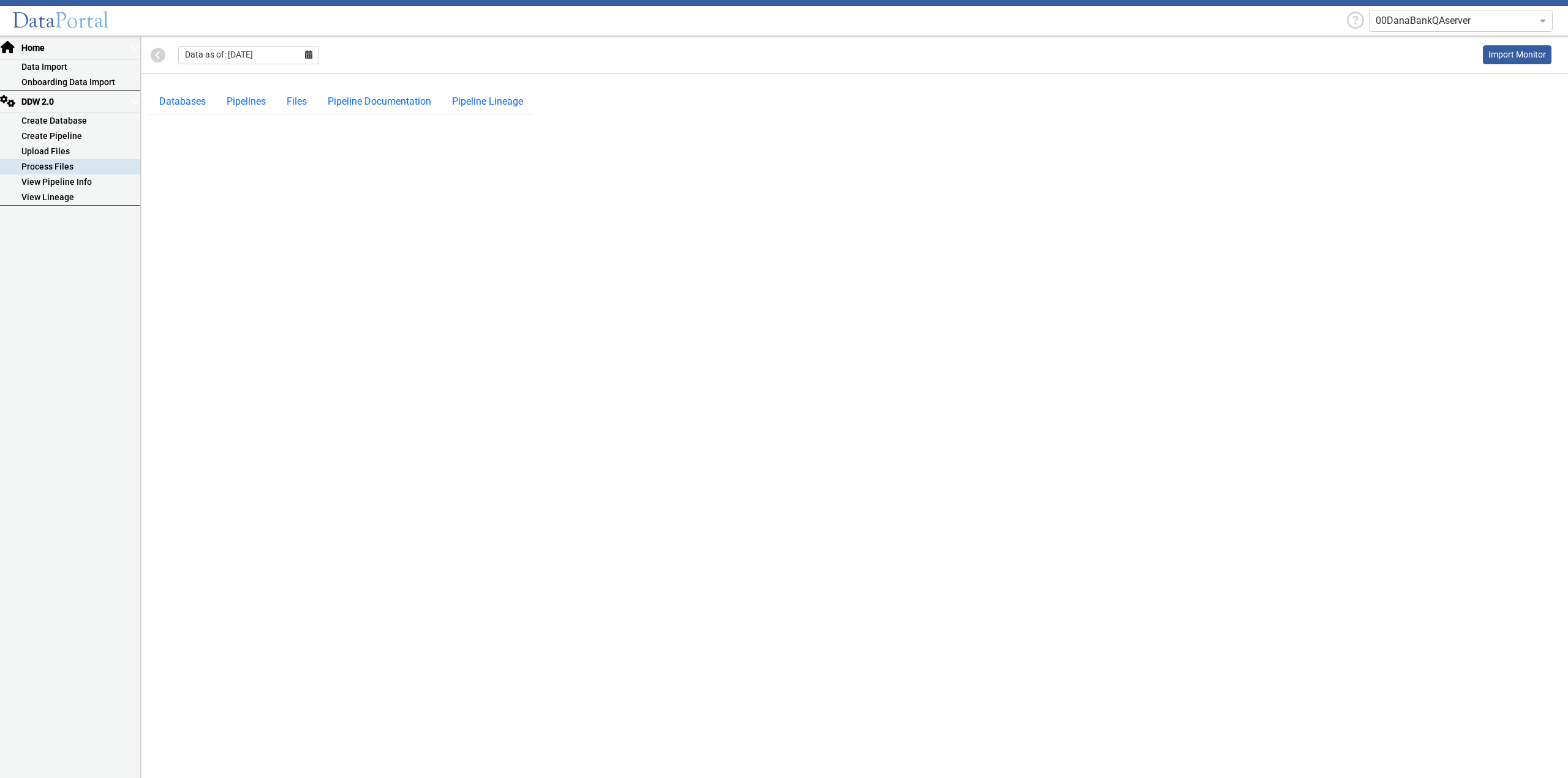
click at [63, 161] on link "Process Files" at bounding box center [70, 167] width 140 height 15
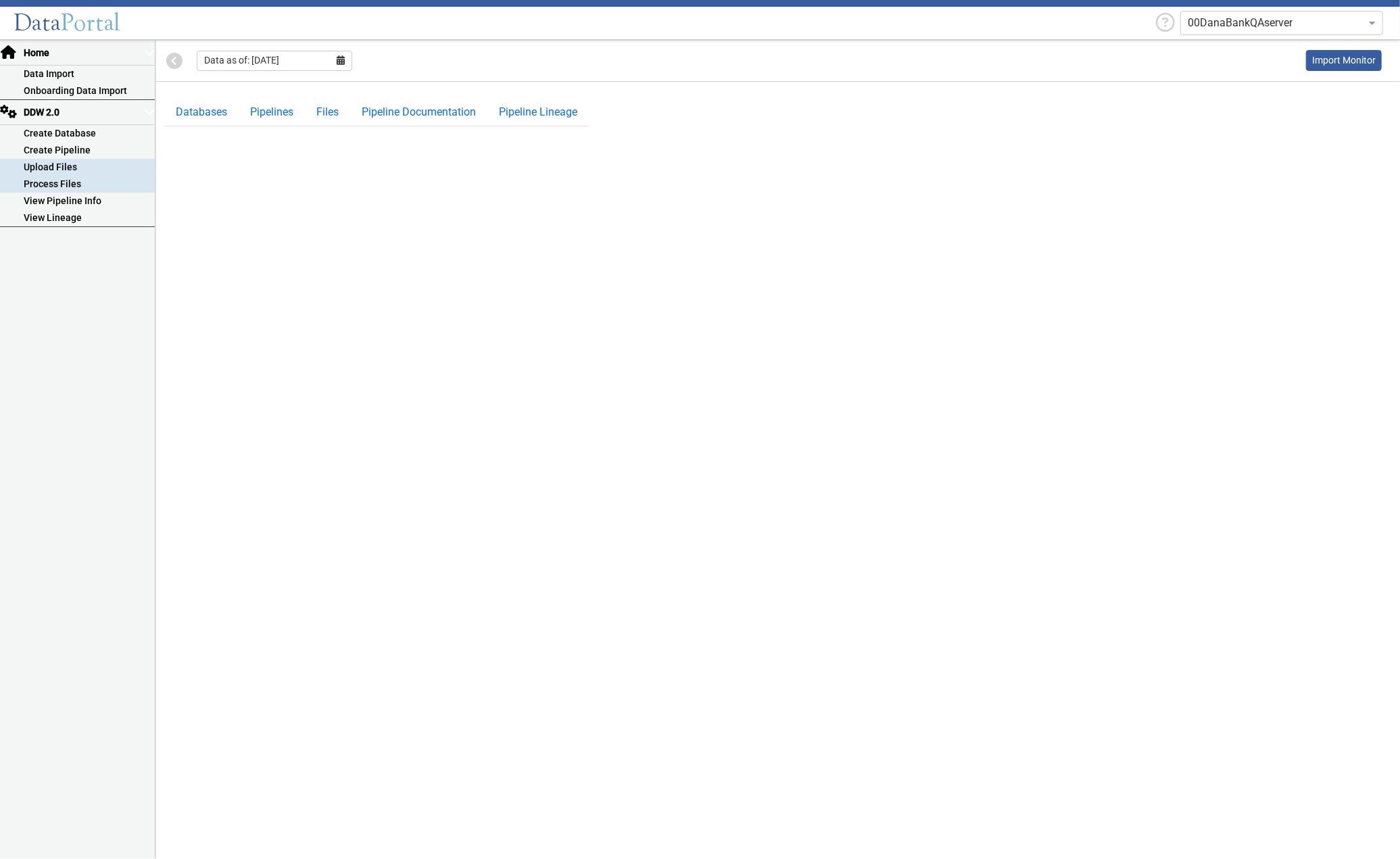
click at [54, 158] on link "Create Pipeline" at bounding box center [77, 150] width 155 height 17
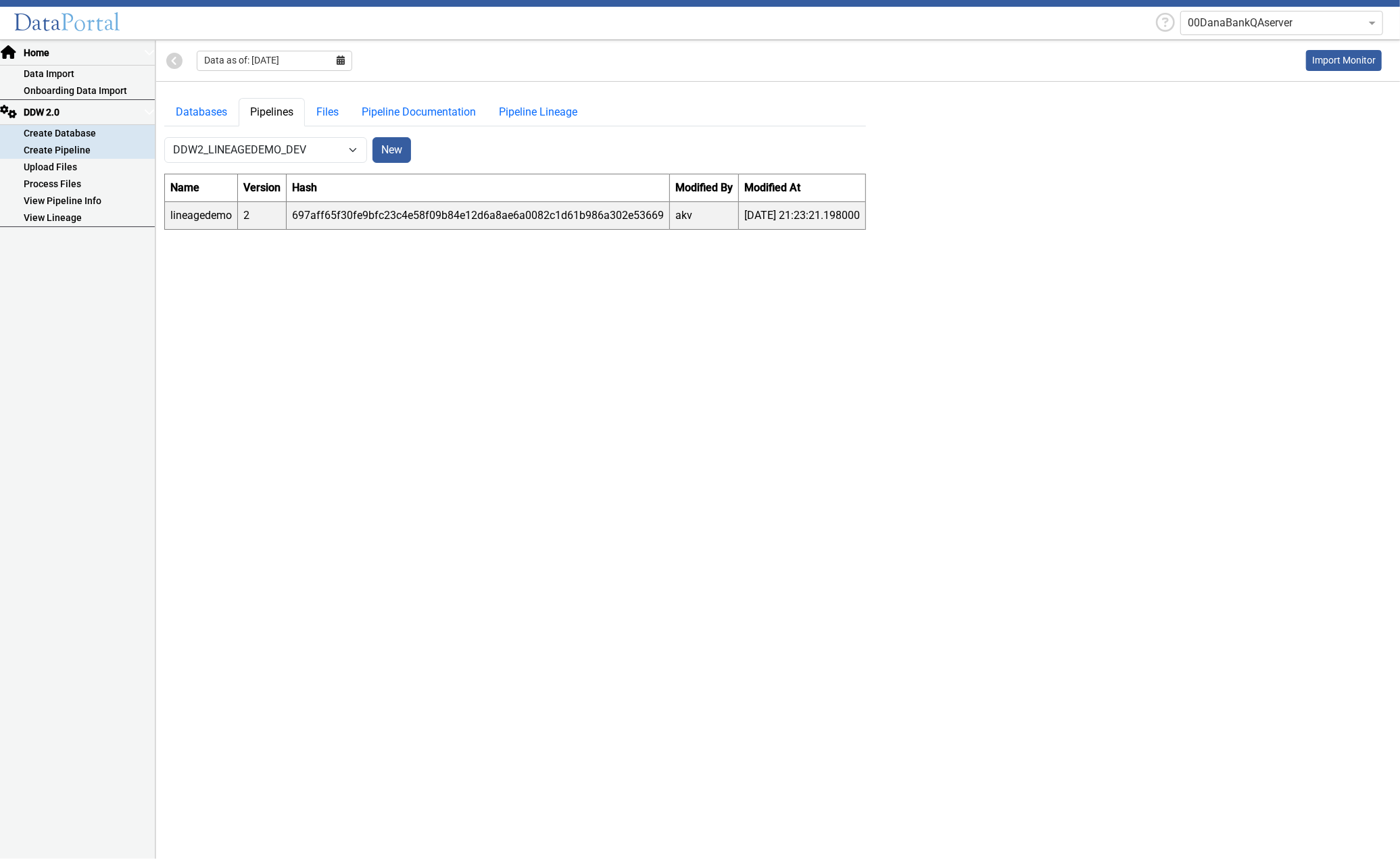
click at [59, 134] on link "Create Database" at bounding box center [77, 133] width 155 height 17
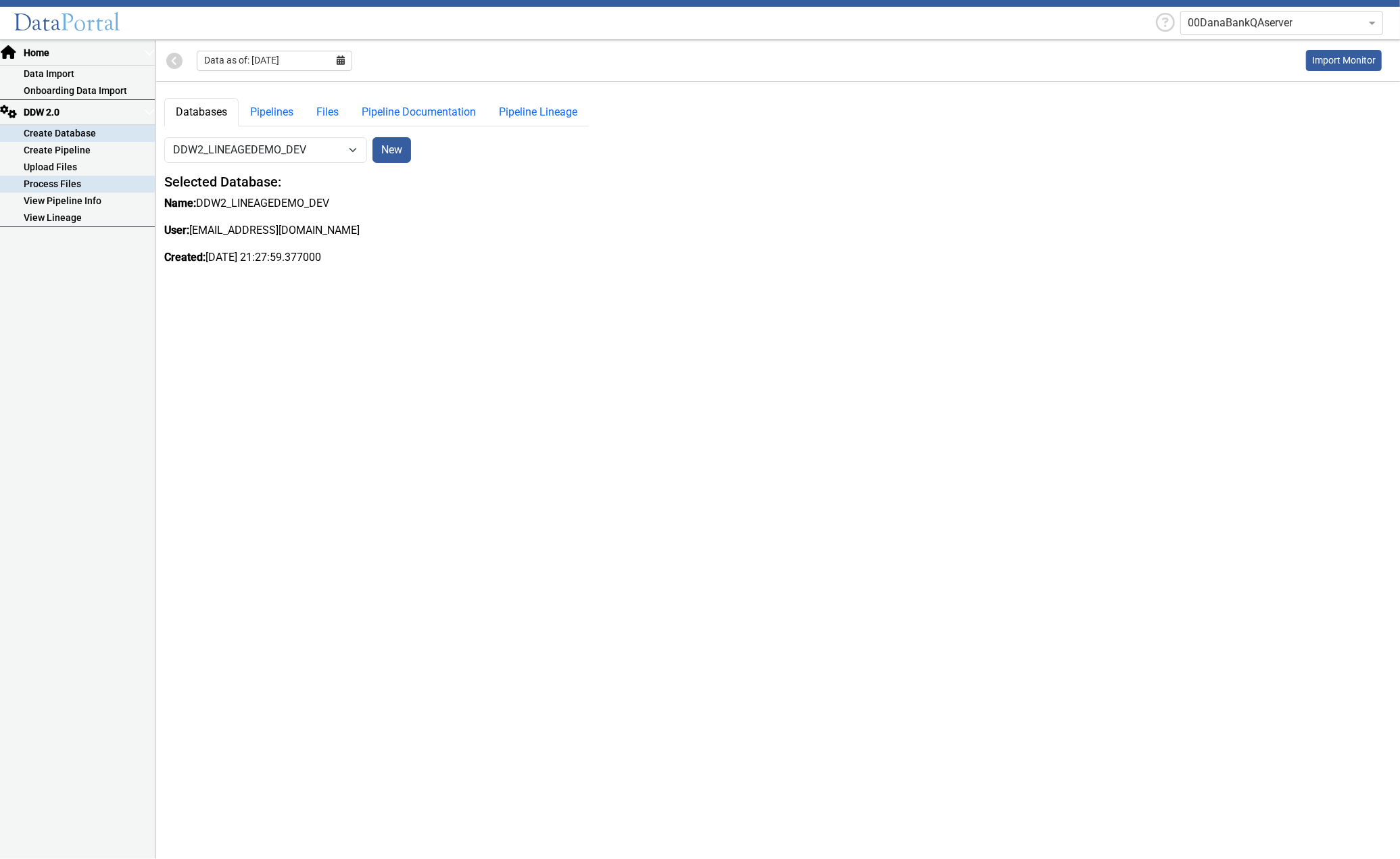
click at [54, 181] on link "Process Files" at bounding box center [77, 184] width 155 height 17
